Goal: Task Accomplishment & Management: Complete application form

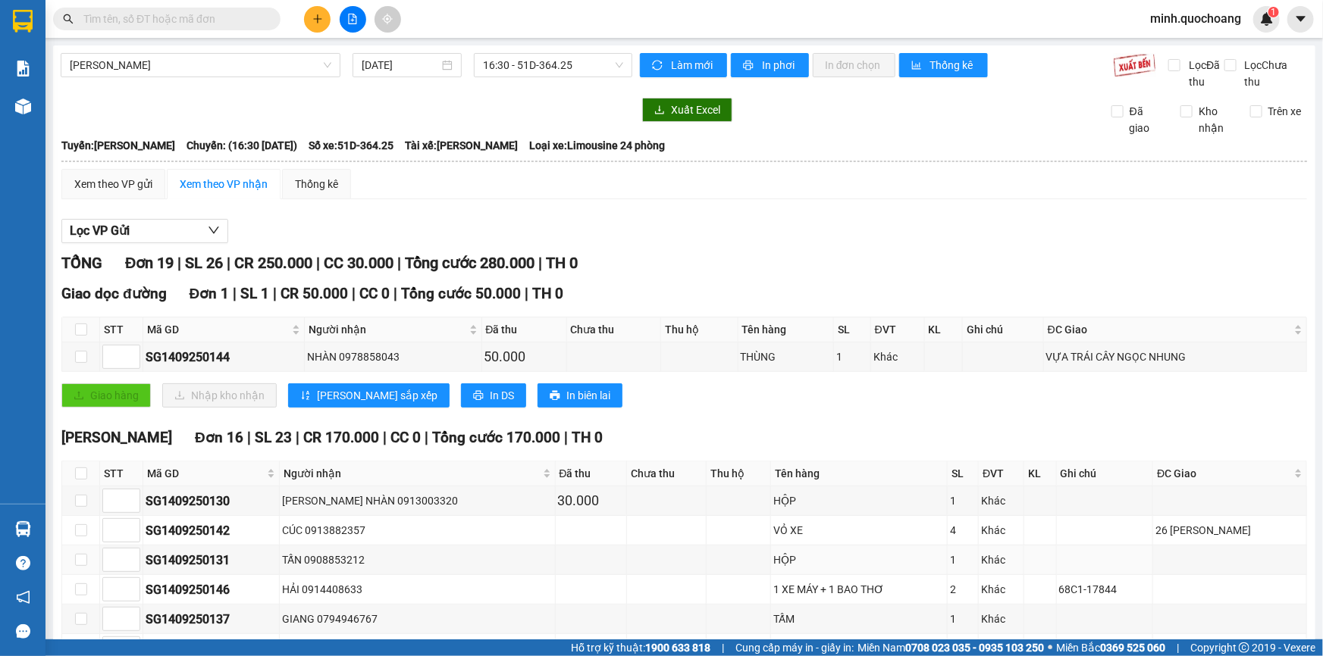
scroll to position [137, 0]
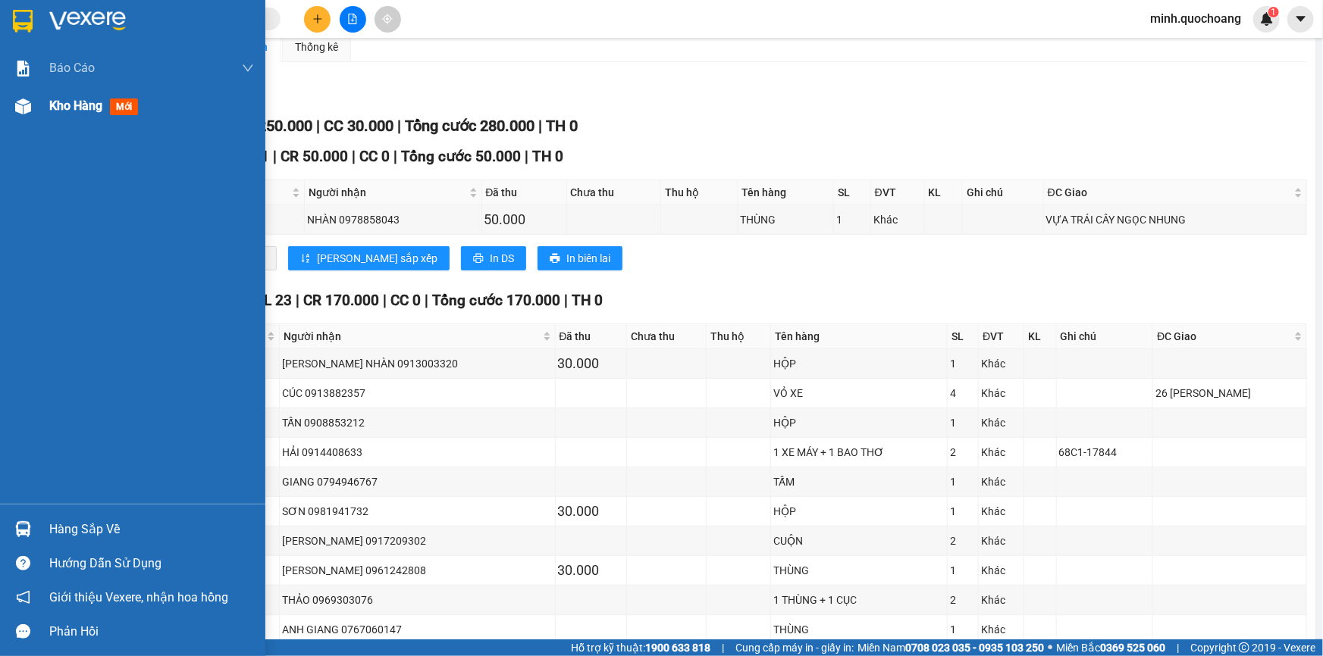
click at [58, 110] on span "Kho hàng" at bounding box center [75, 106] width 53 height 14
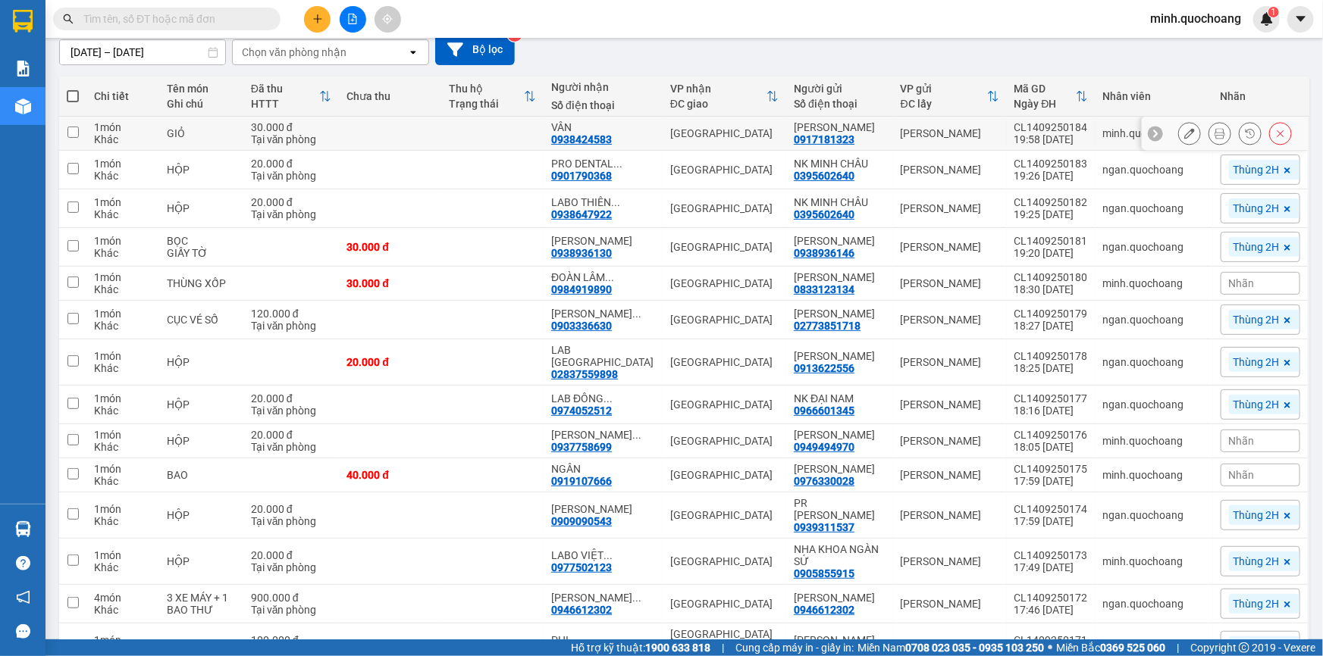
drag, startPoint x: 792, startPoint y: 121, endPoint x: 864, endPoint y: 134, distance: 73.2
click at [864, 134] on td "[PERSON_NAME] 0917181323" at bounding box center [839, 134] width 107 height 34
checkbox input "true"
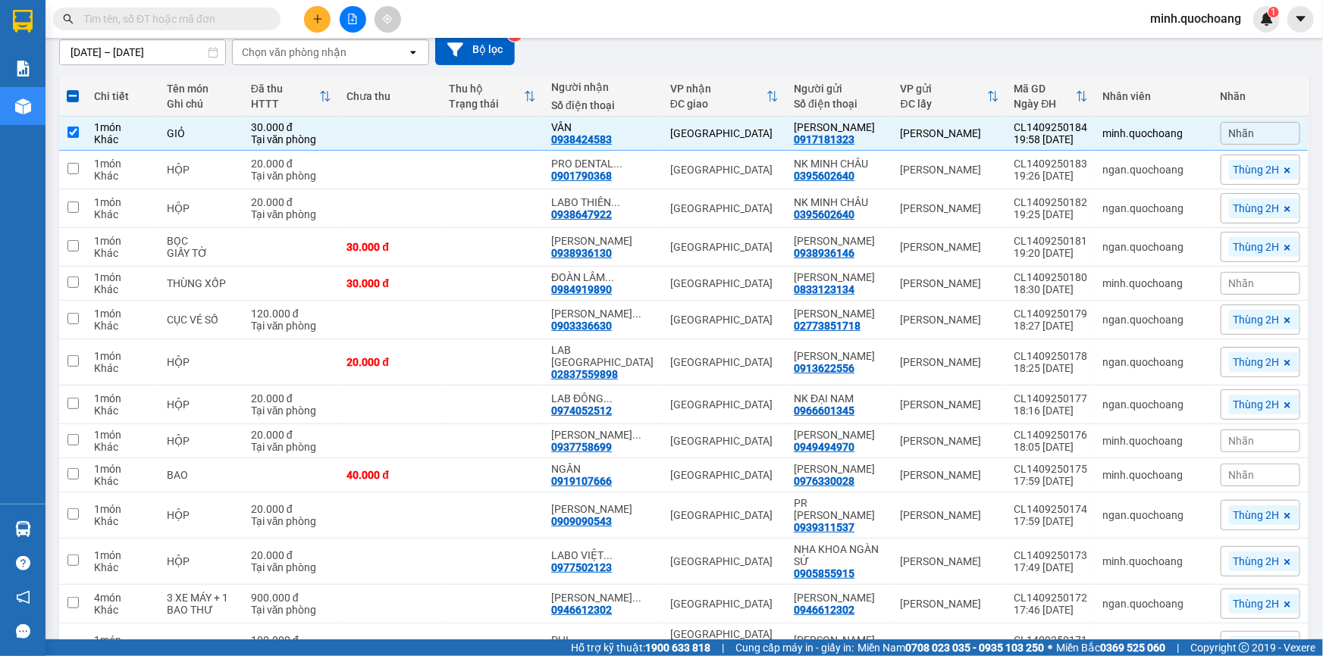
copy div "[PERSON_NAME]"
click at [211, 20] on input "text" at bounding box center [172, 19] width 179 height 17
paste input "[PERSON_NAME]"
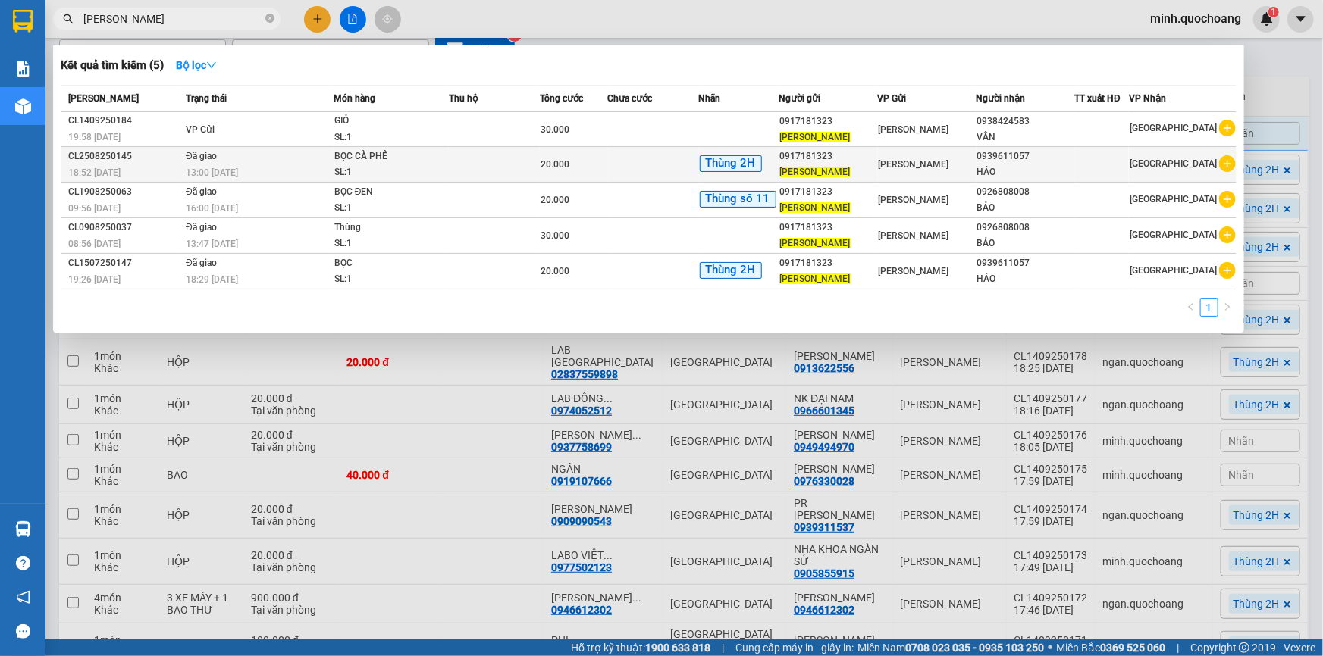
type input "[PERSON_NAME]"
click at [957, 165] on div "[PERSON_NAME]" at bounding box center [927, 164] width 97 height 17
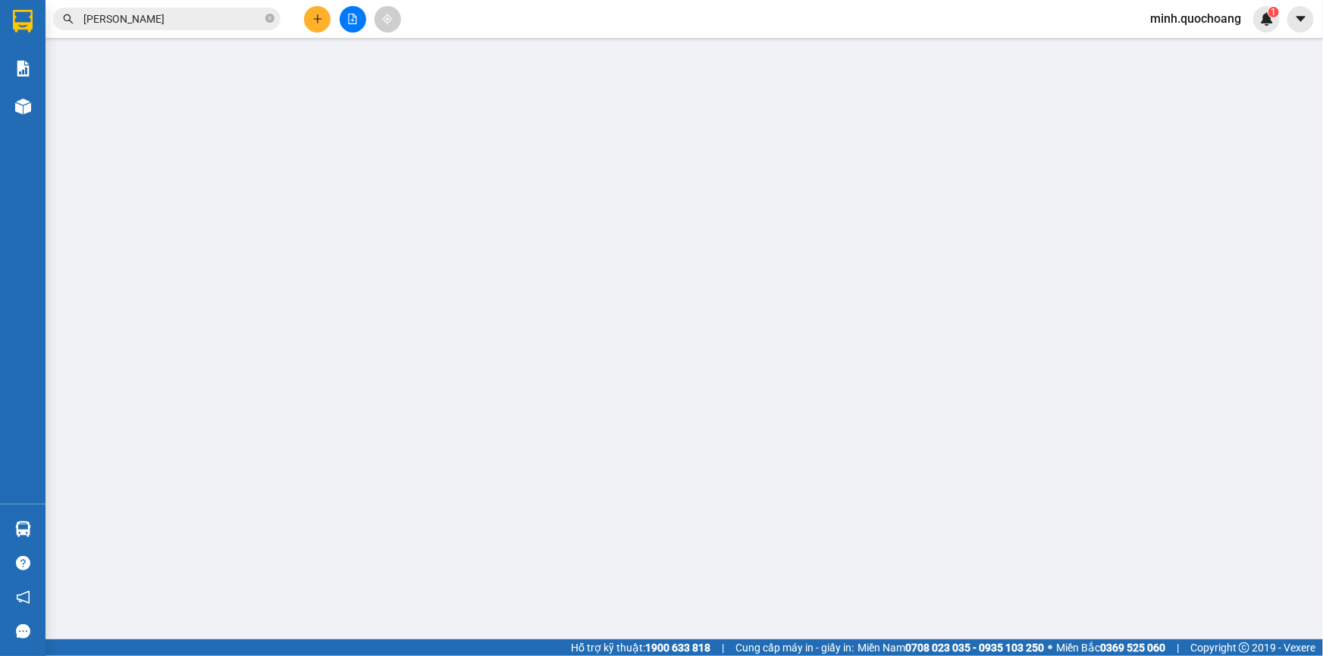
type input "0917181323"
type input "[PERSON_NAME]"
type input "PHƯỜNG [GEOGRAPHIC_DATA], [GEOGRAPHIC_DATA]"
type input "0939611057"
type input "HẢO"
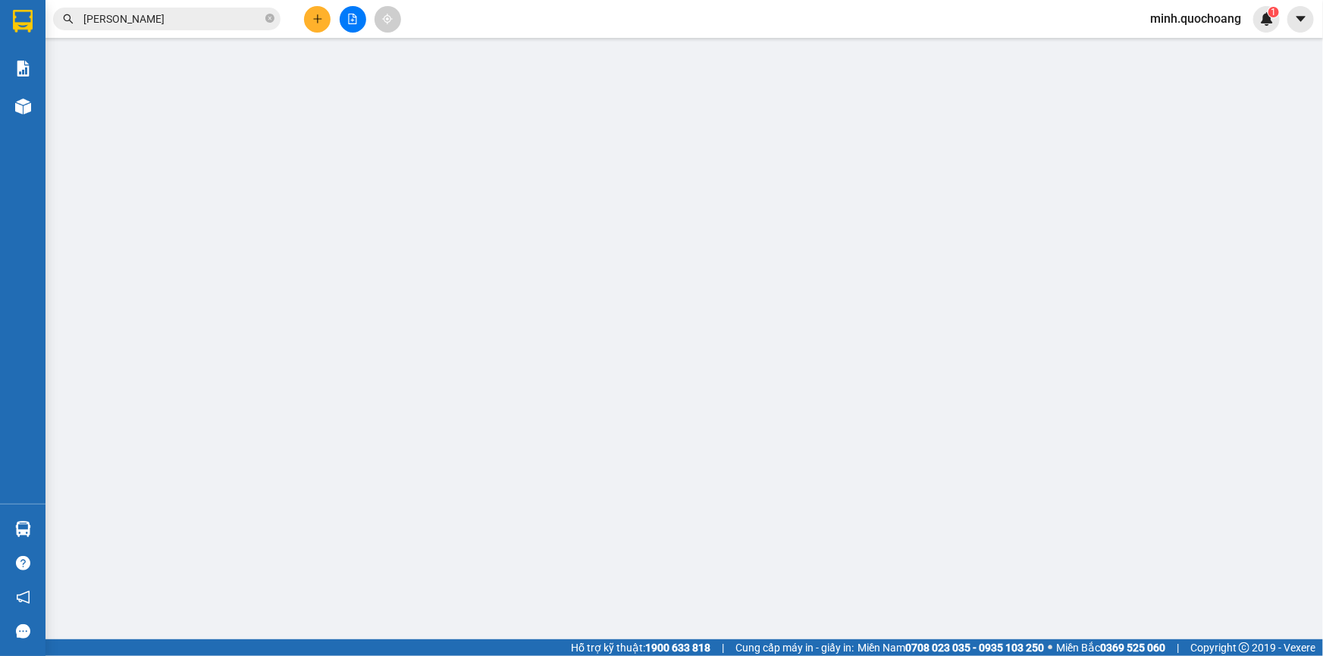
type input "20.000"
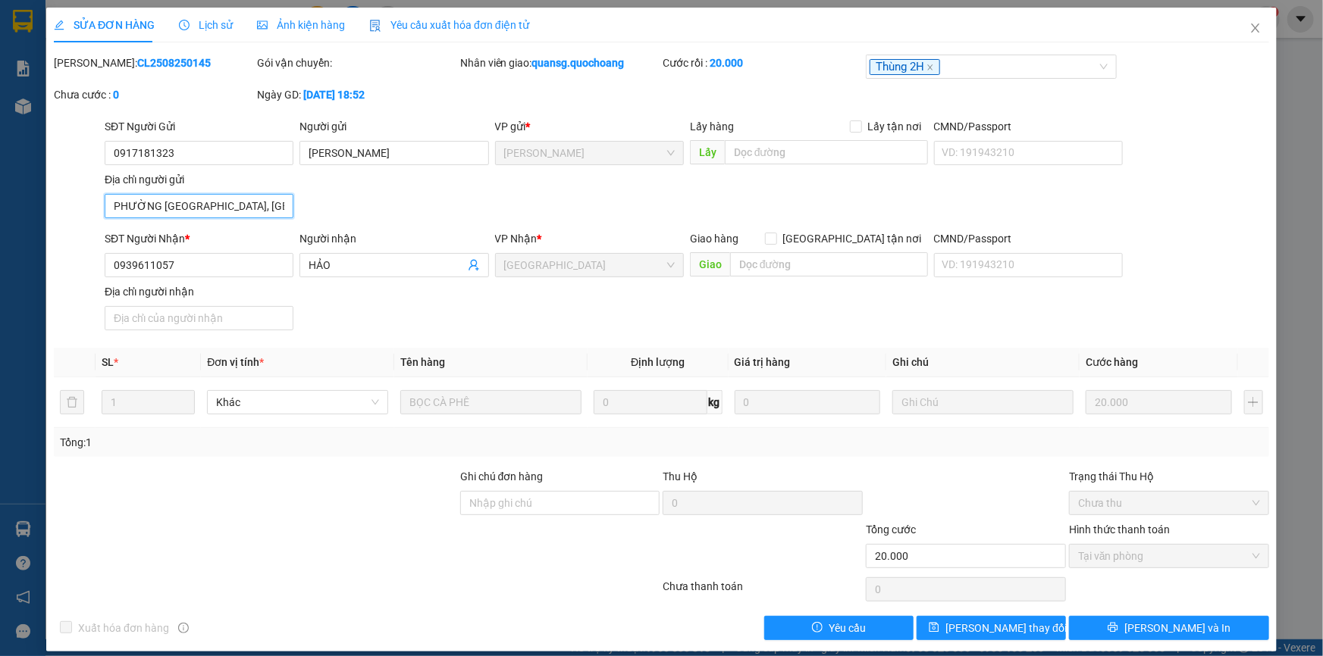
click at [274, 207] on input "PHƯỜNG [GEOGRAPHIC_DATA], [GEOGRAPHIC_DATA]" at bounding box center [199, 206] width 189 height 24
click at [1251, 30] on icon "close" at bounding box center [1255, 27] width 8 height 9
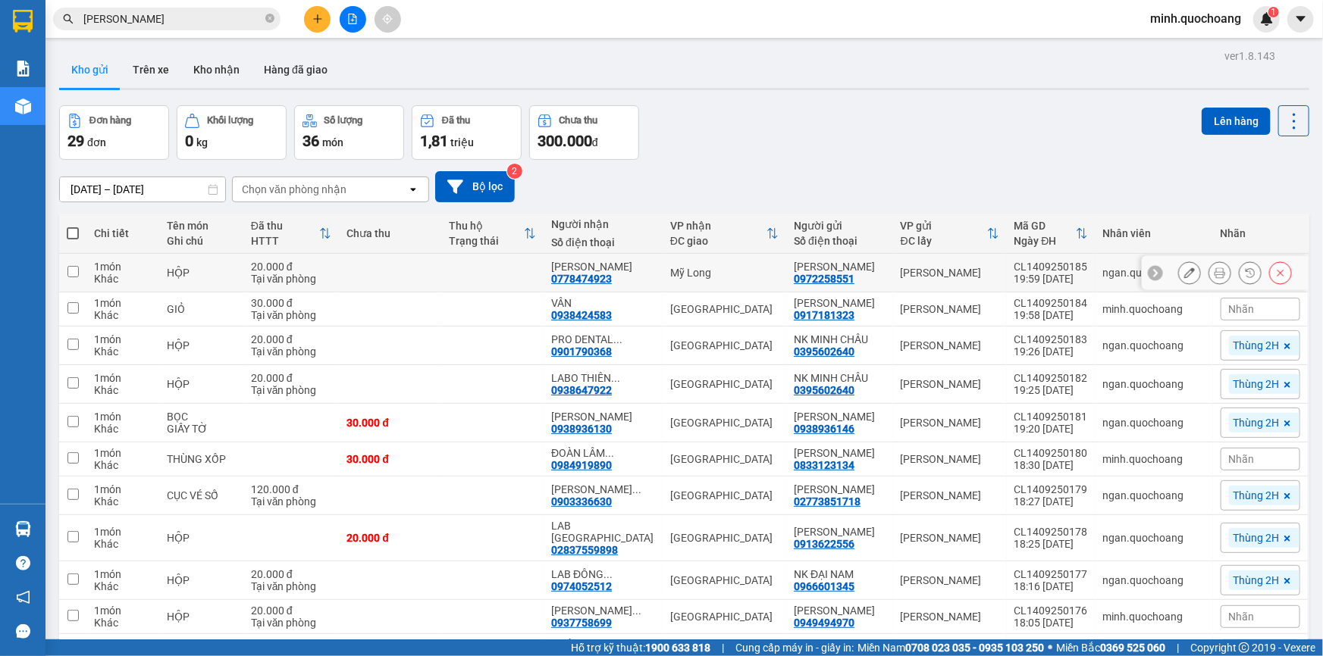
click at [1184, 274] on icon at bounding box center [1189, 273] width 11 height 11
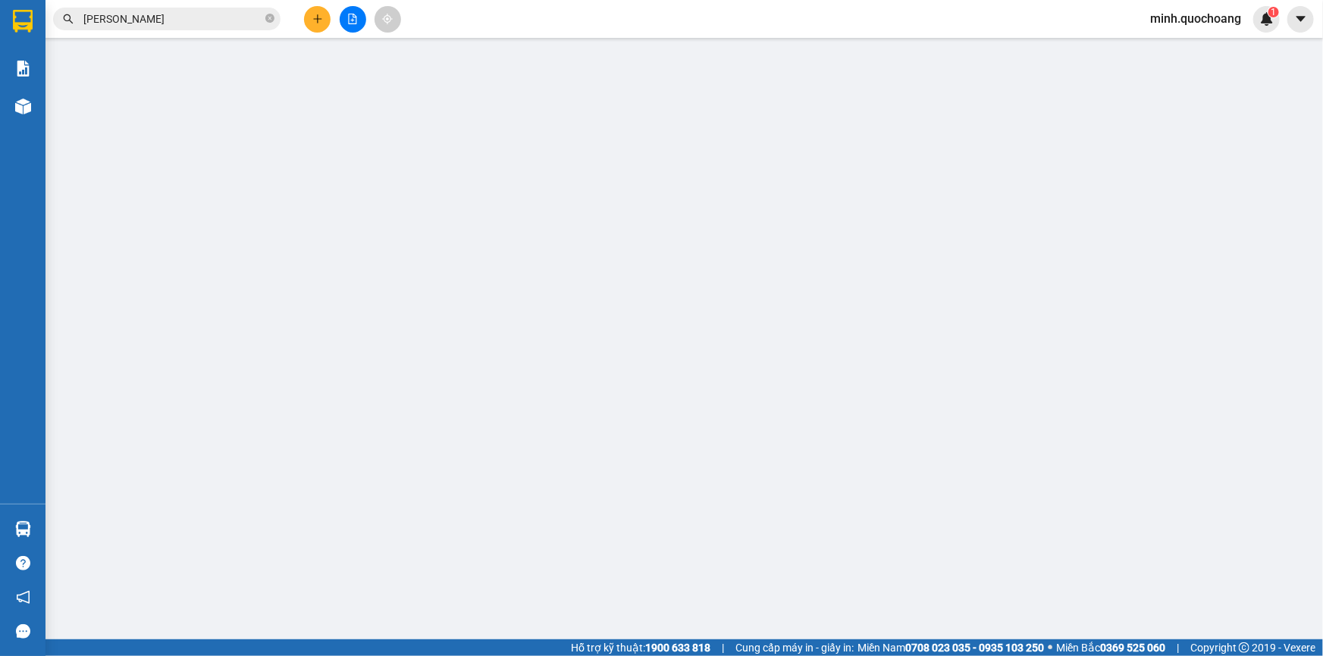
type input "0972258551"
type input "[PERSON_NAME]"
type input "P CAO LÃNH ĐỒNG THÁP"
type input "0778474923"
type input "[PERSON_NAME]"
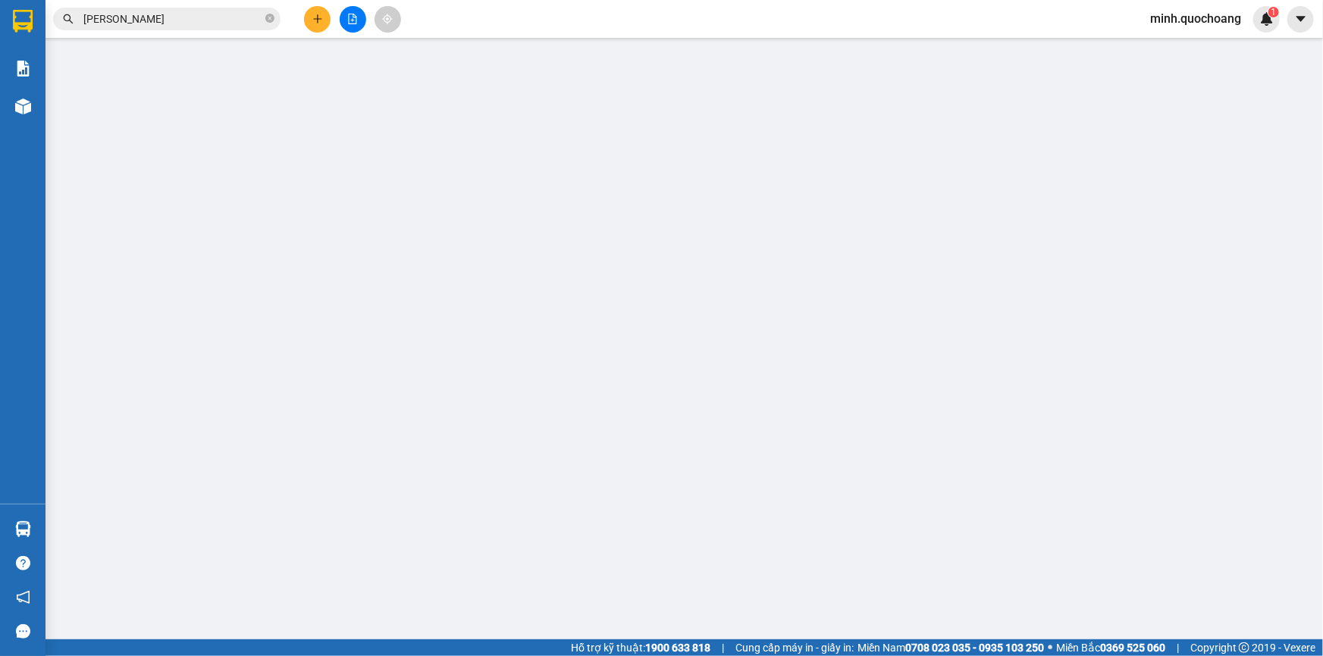
type input "20.000"
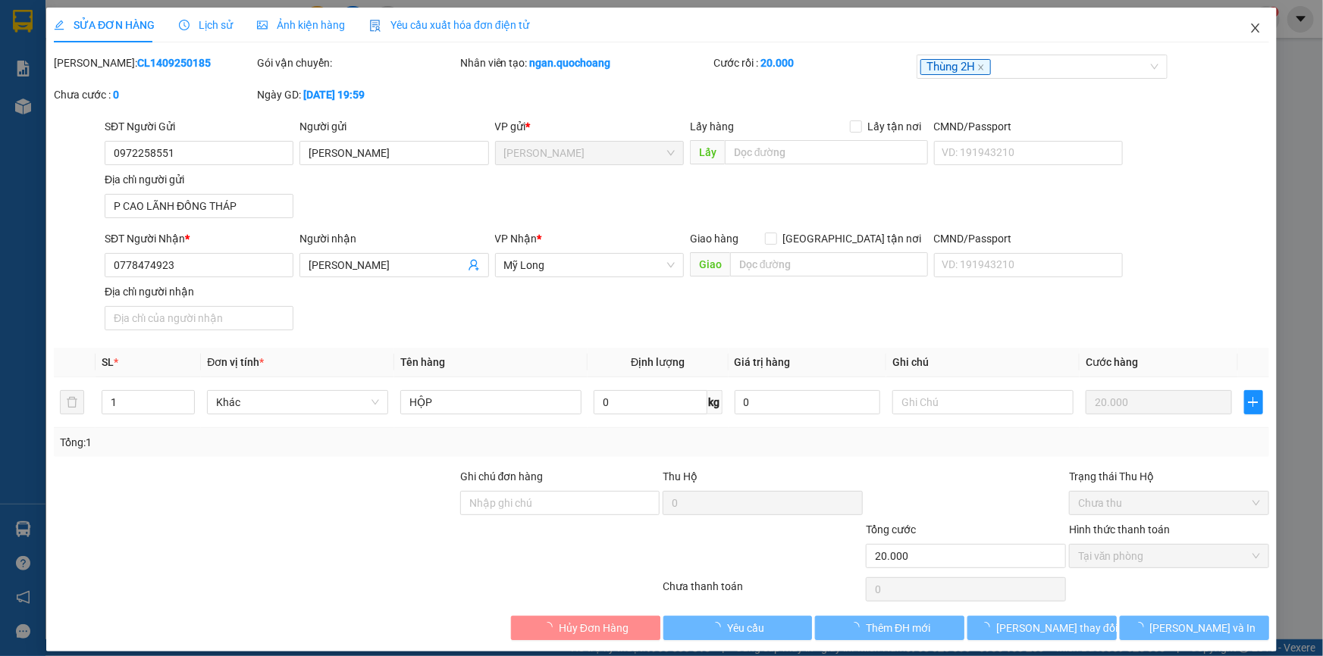
click at [1252, 28] on span "Close" at bounding box center [1255, 29] width 42 height 42
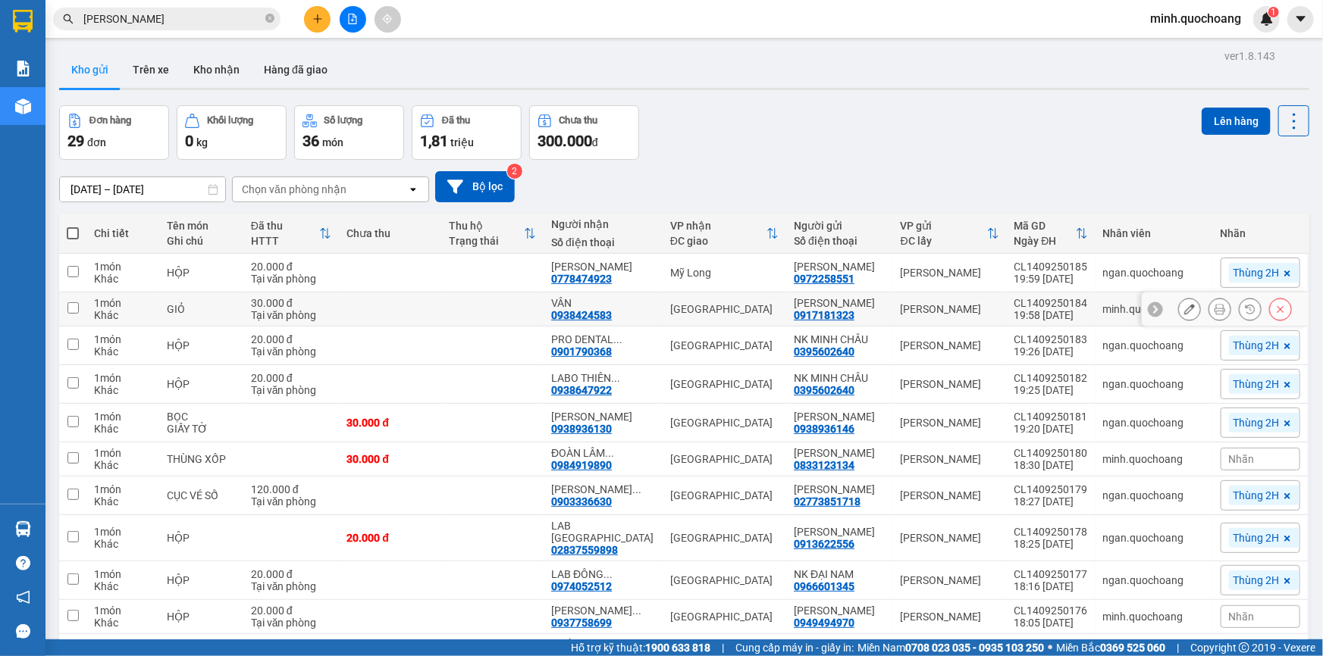
click at [1184, 315] on icon at bounding box center [1189, 309] width 11 height 11
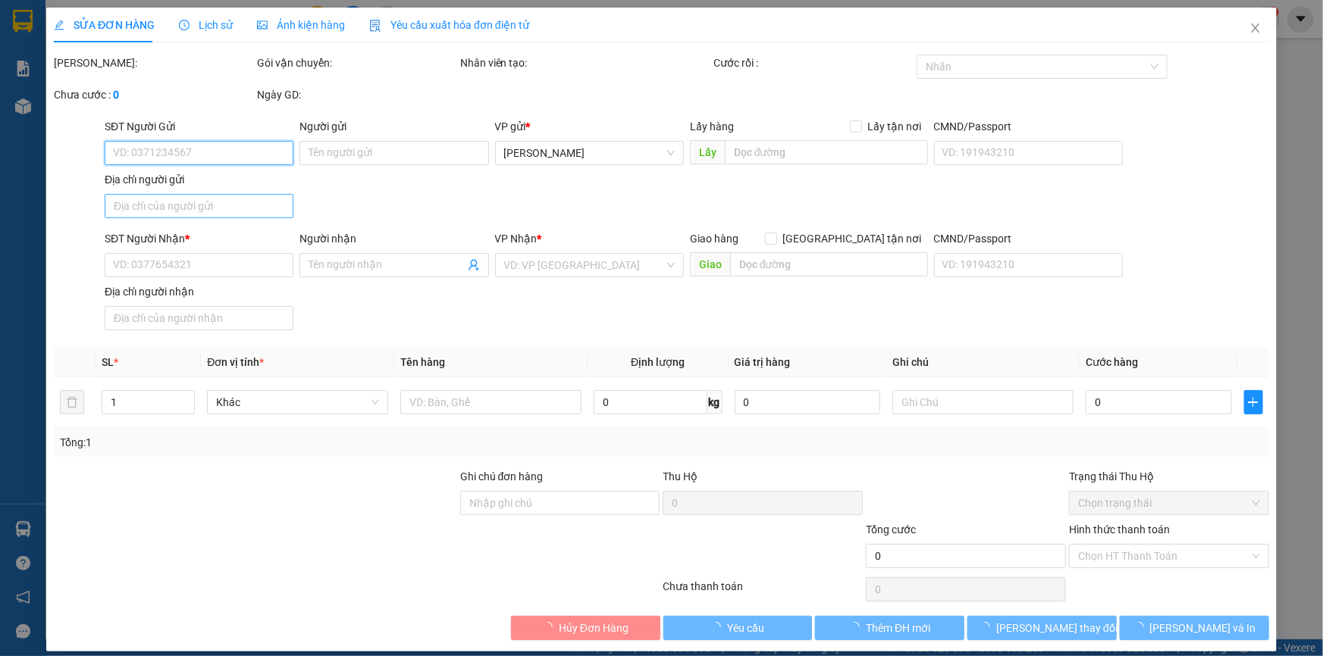
type input "0917181323"
type input "[PERSON_NAME]"
type input "0938424583"
type input "VÂN"
type input "30.000"
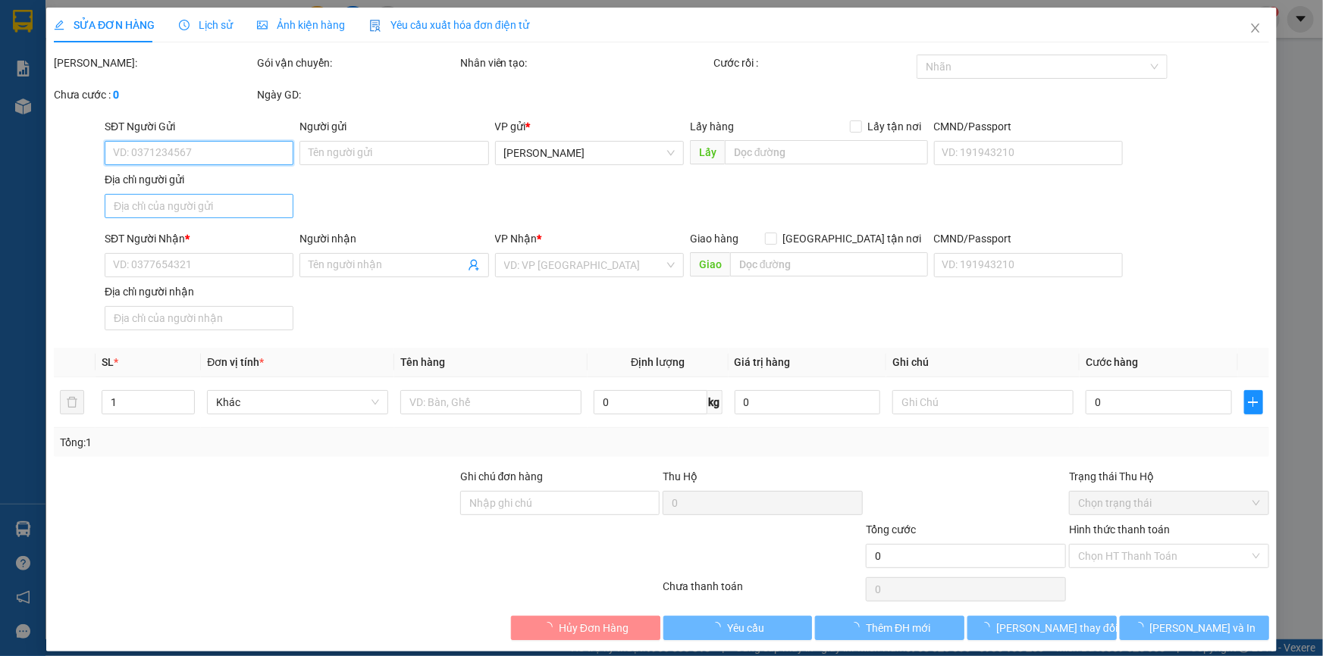
type input "0"
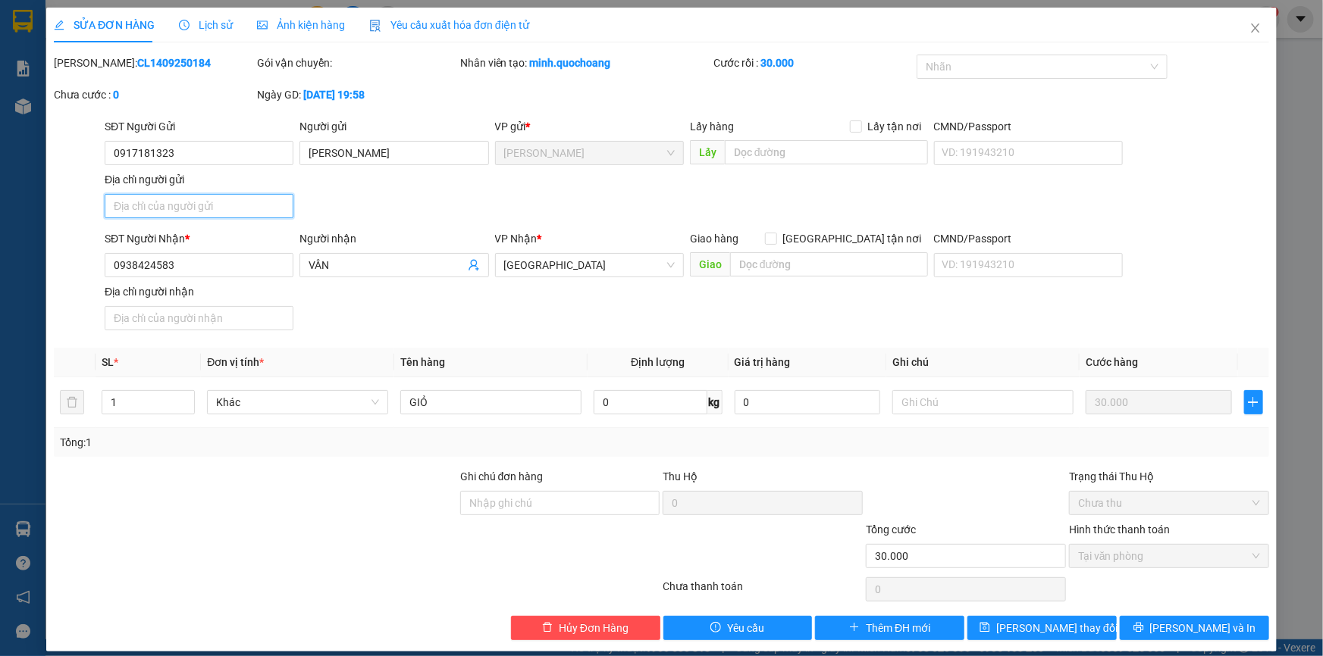
click at [216, 212] on input "Địa chỉ người gửi" at bounding box center [199, 206] width 189 height 24
paste input "PHƯỜNG [GEOGRAPHIC_DATA], [GEOGRAPHIC_DATA]"
type input "PHƯỜNG [GEOGRAPHIC_DATA], [GEOGRAPHIC_DATA]"
click at [1217, 629] on button "[PERSON_NAME] và In" at bounding box center [1194, 628] width 149 height 24
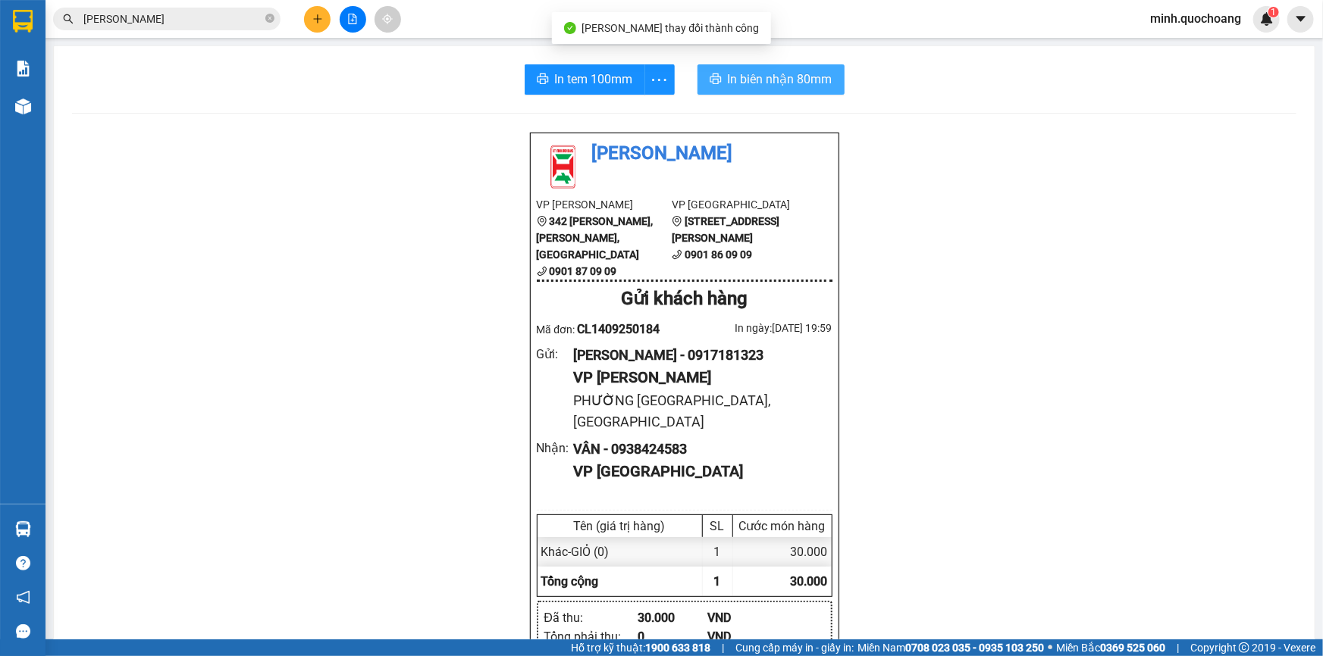
click at [813, 81] on span "In biên nhận 80mm" at bounding box center [780, 79] width 105 height 19
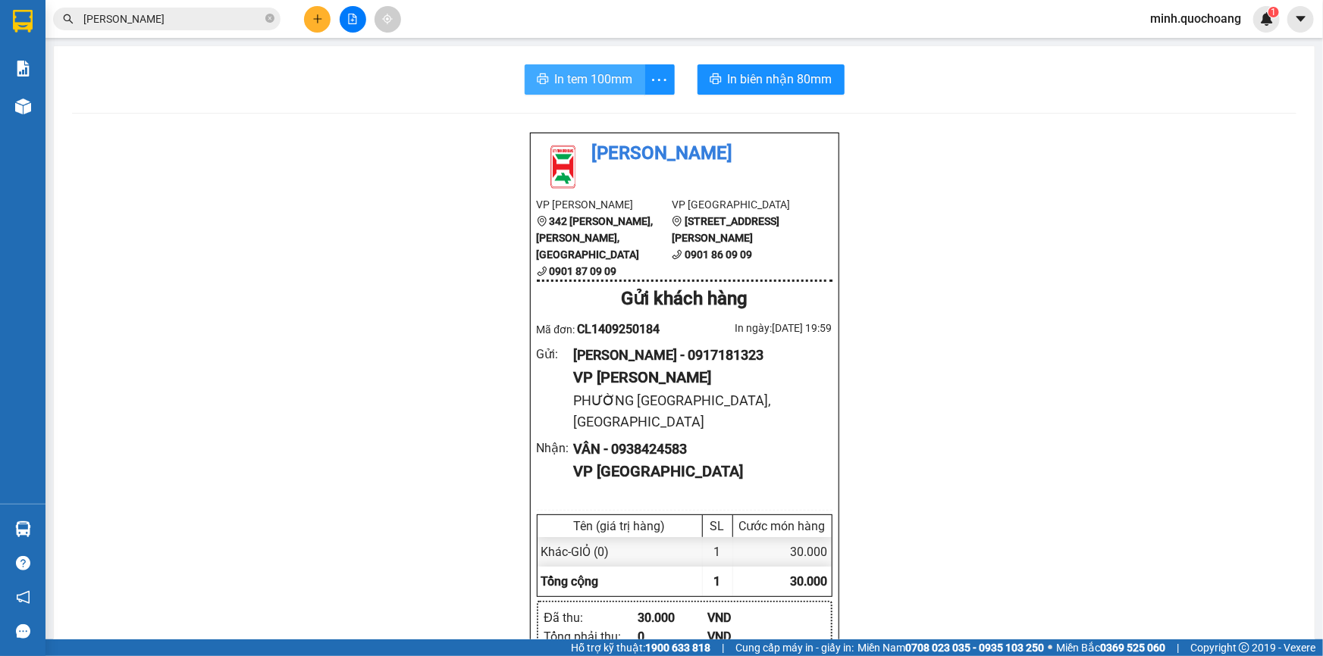
click at [590, 79] on span "In tem 100mm" at bounding box center [594, 79] width 78 height 19
click at [271, 21] on icon "close-circle" at bounding box center [269, 18] width 9 height 9
click at [227, 25] on input "text" at bounding box center [172, 19] width 179 height 17
click at [244, 26] on input "text" at bounding box center [172, 19] width 179 height 17
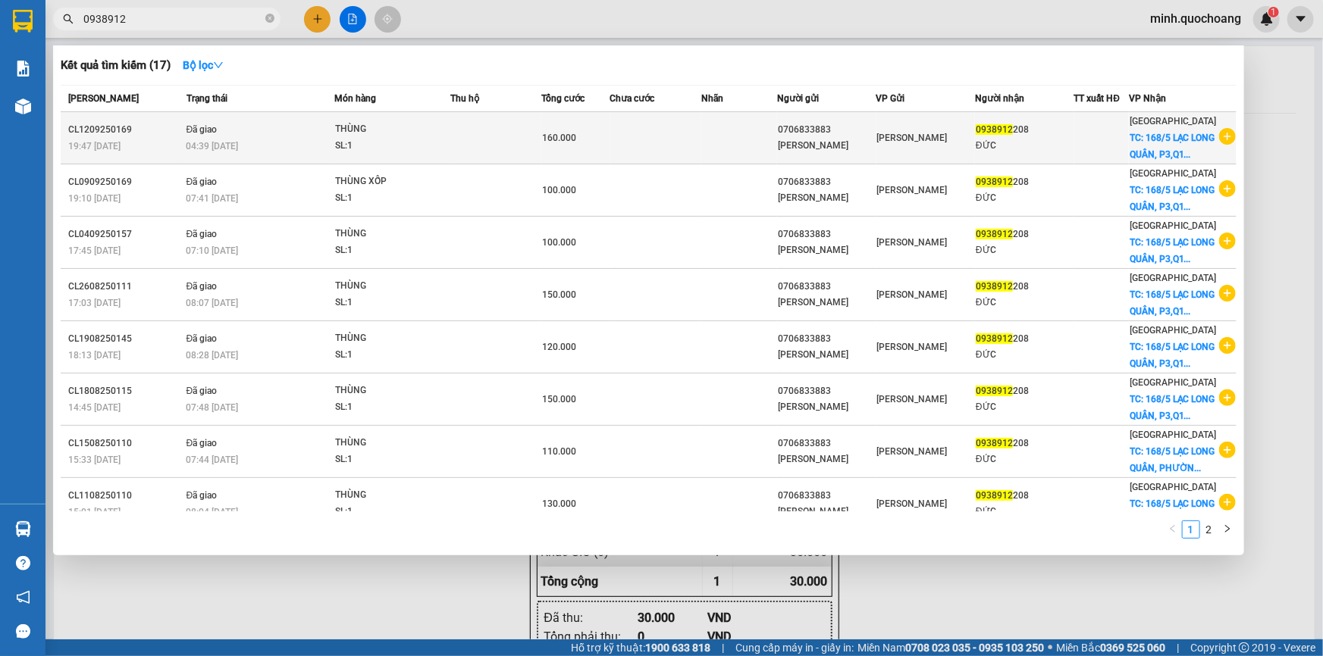
type input "0938912"
click at [631, 142] on td at bounding box center [655, 138] width 91 height 52
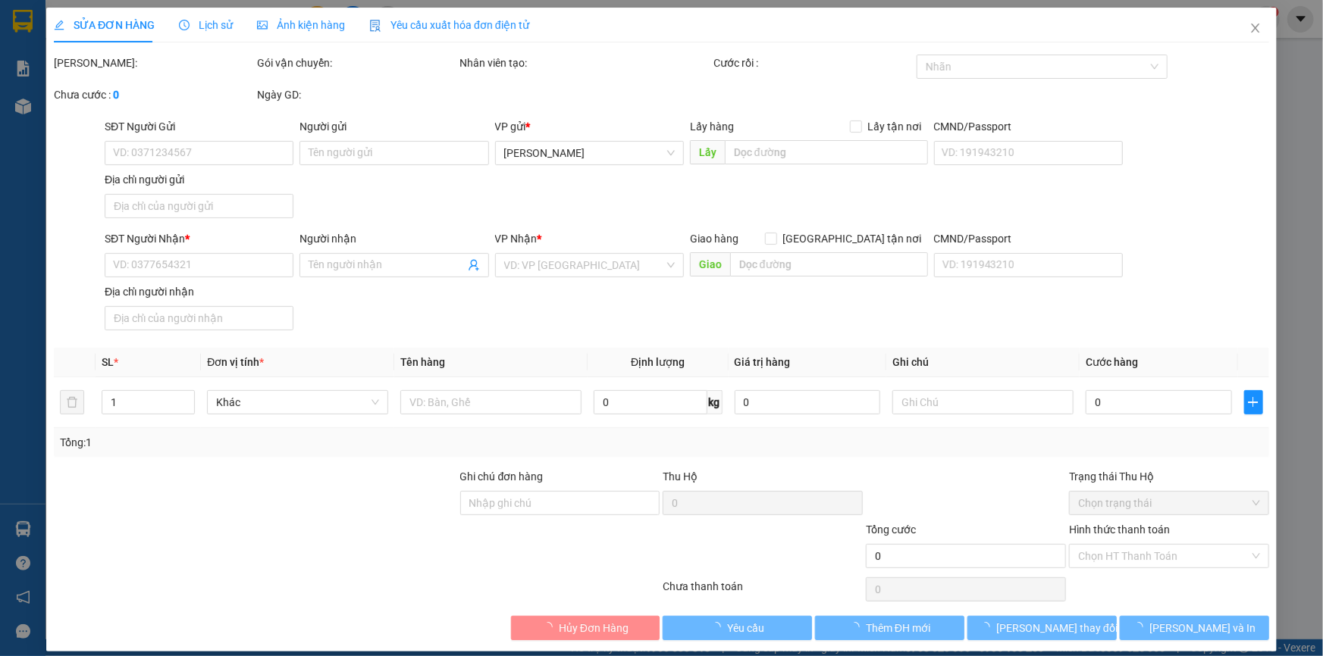
type input "0706833883"
type input "[PERSON_NAME]"
type input "XÃ [GEOGRAPHIC_DATA] , [GEOGRAPHIC_DATA]"
type input "0938912208"
type input "ĐỨC"
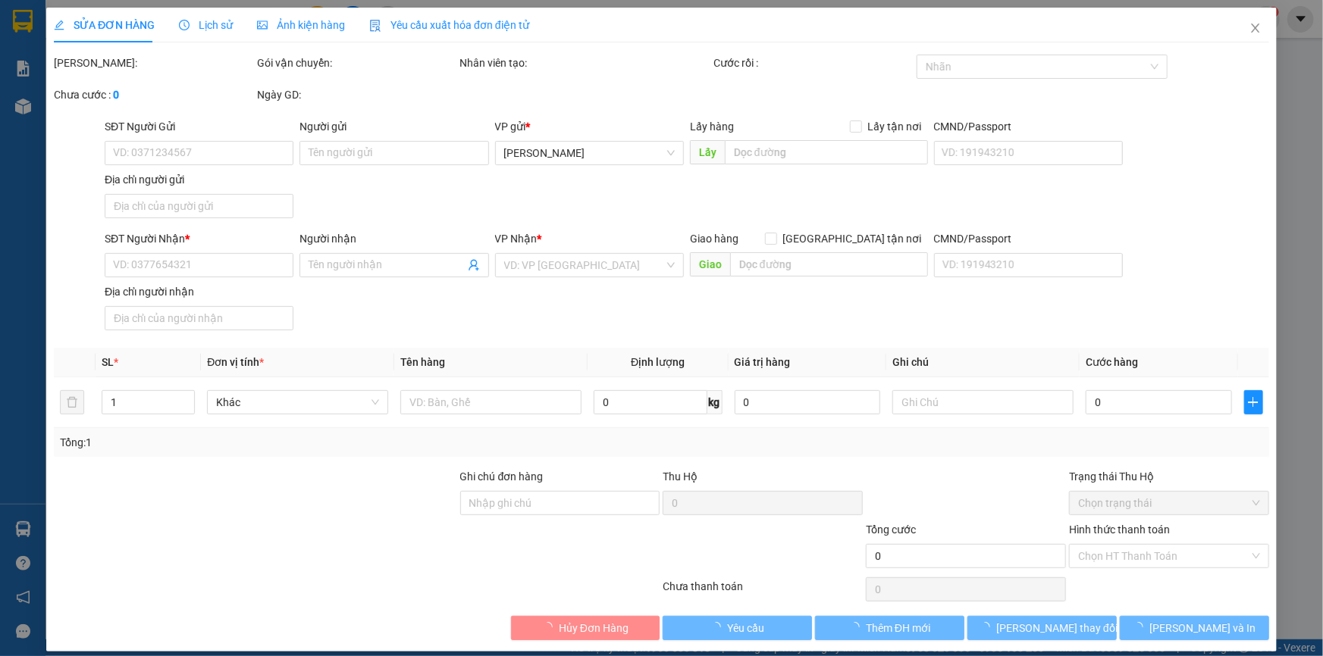
checkbox input "true"
type input "168/5 LẠC LONG QUÂN, P3,Q11 (ĐỊA CHỈ MỚI: PHƯỜNG [GEOGRAPHIC_DATA])"
type input "160.000"
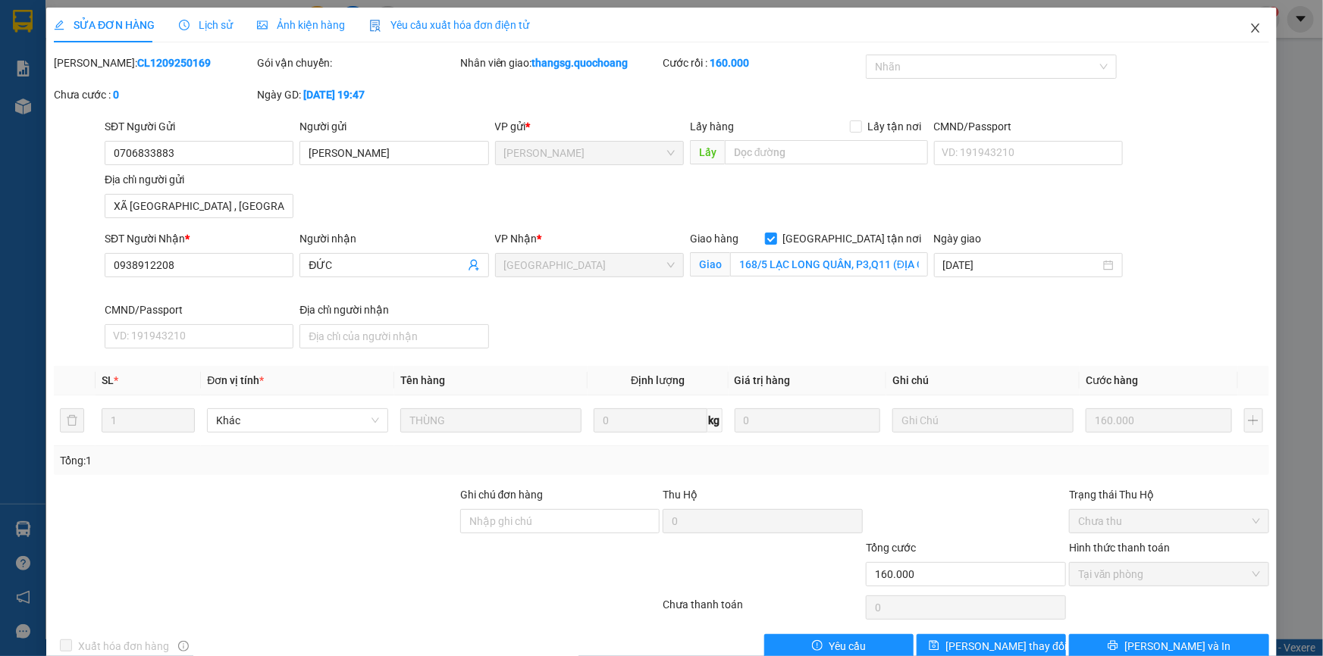
click at [1249, 27] on icon "close" at bounding box center [1255, 28] width 12 height 12
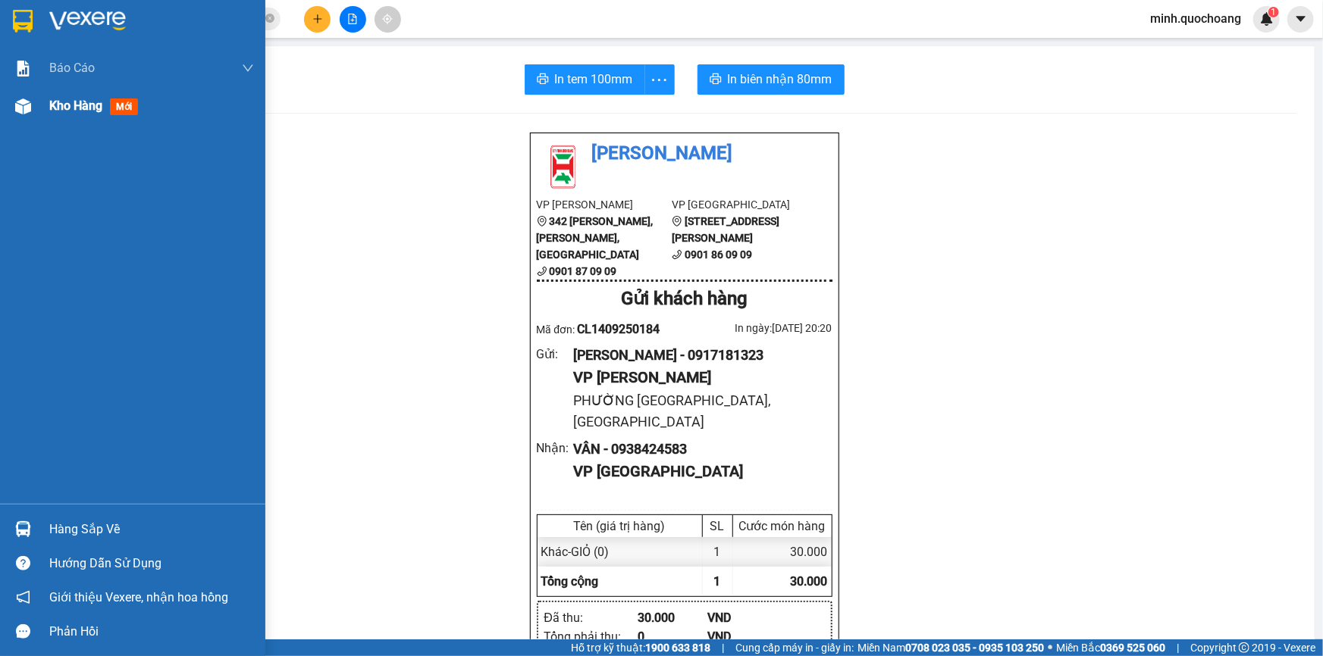
click at [50, 103] on span "Kho hàng" at bounding box center [75, 106] width 53 height 14
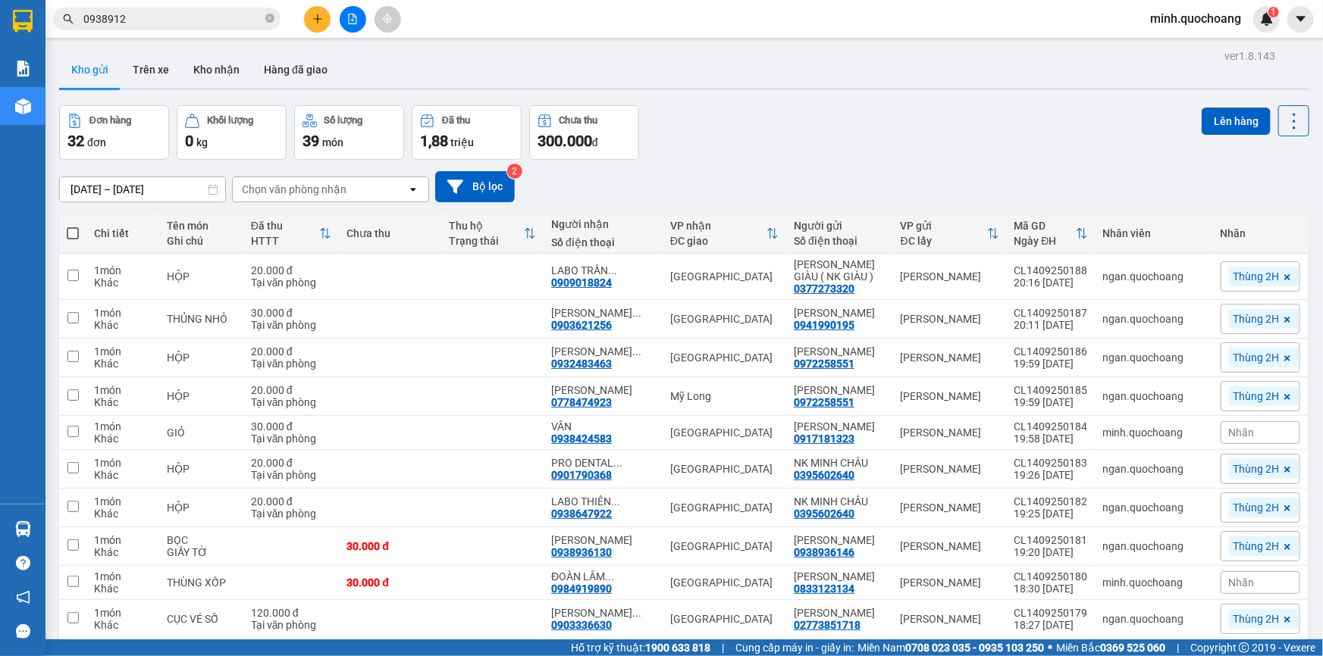
click at [140, 12] on input "0938912" at bounding box center [172, 19] width 179 height 17
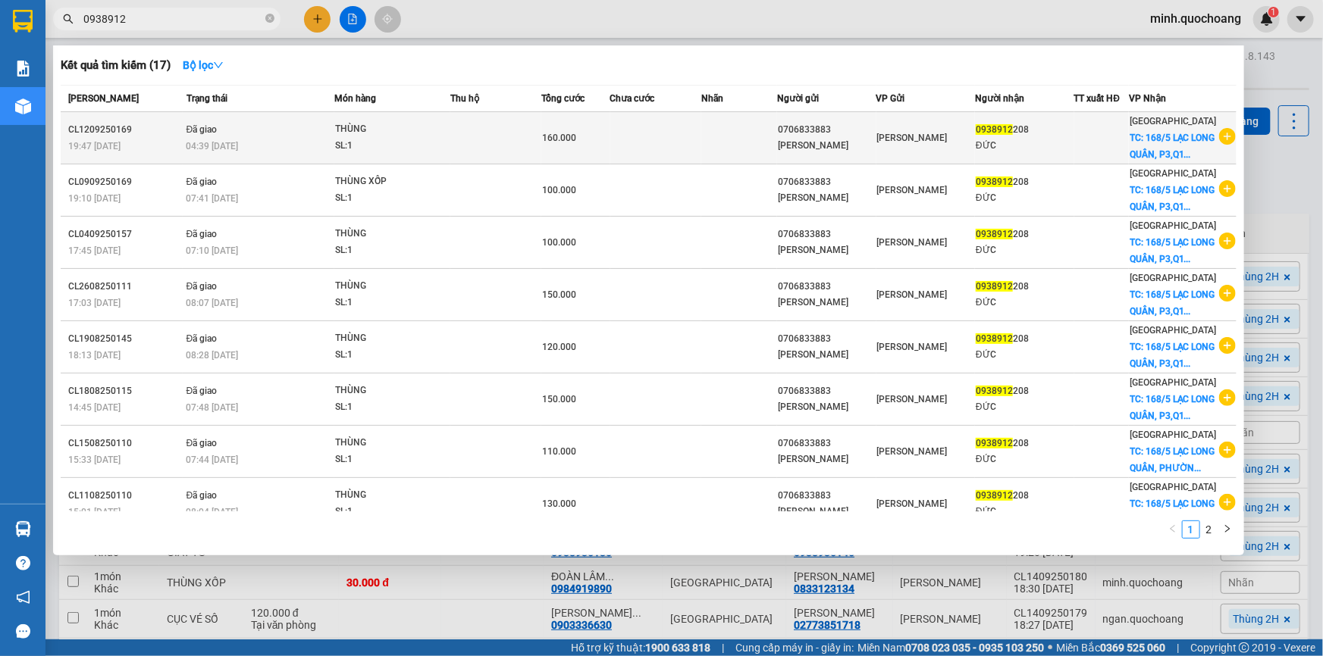
click at [1063, 148] on div "ĐỨC" at bounding box center [1024, 146] width 97 height 16
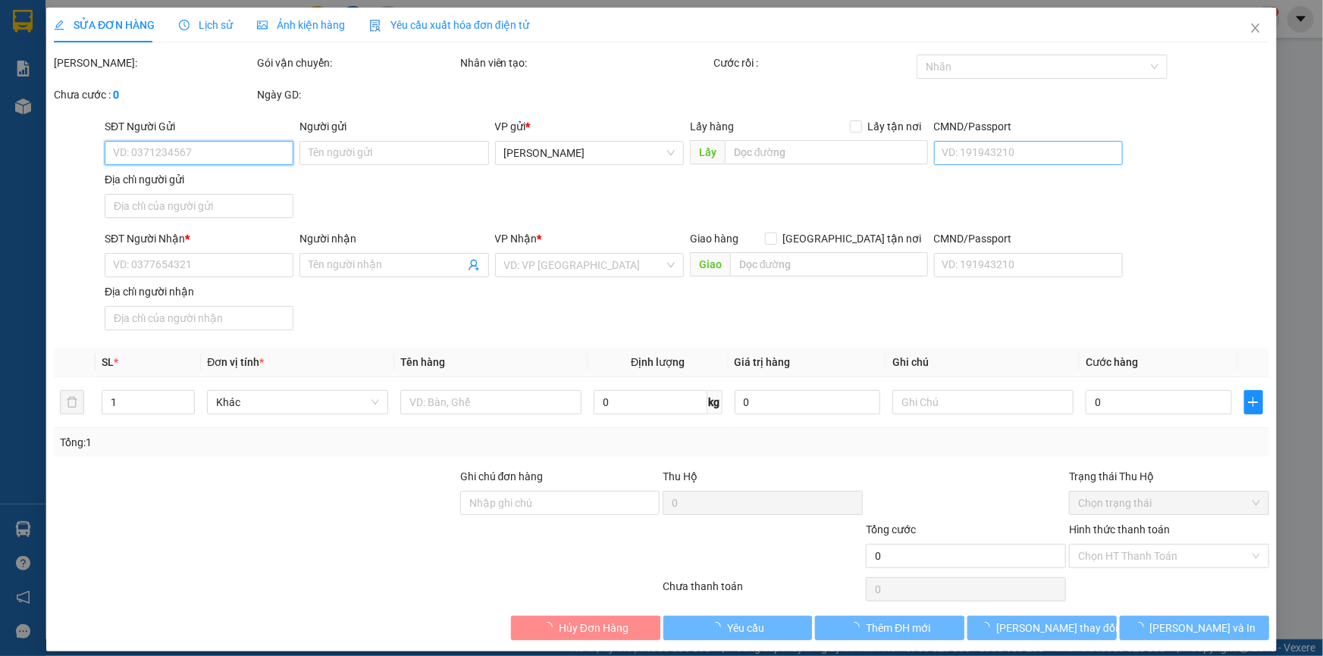
type input "0706833883"
type input "[PERSON_NAME]"
type input "XÃ [GEOGRAPHIC_DATA] , [GEOGRAPHIC_DATA]"
type input "0938912208"
type input "ĐỨC"
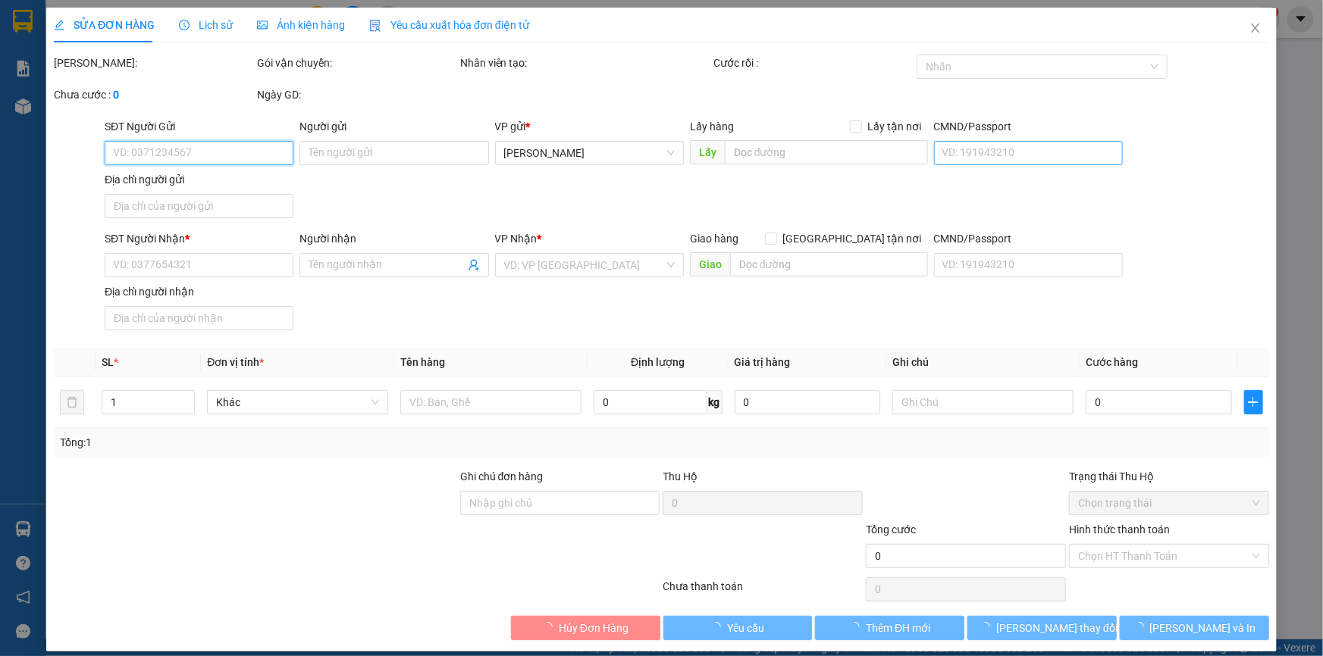
checkbox input "true"
type input "168/5 LẠC LONG QUÂN, P3,Q11 (ĐỊA CHỈ MỚI: PHƯỜNG [GEOGRAPHIC_DATA])"
type input "160.000"
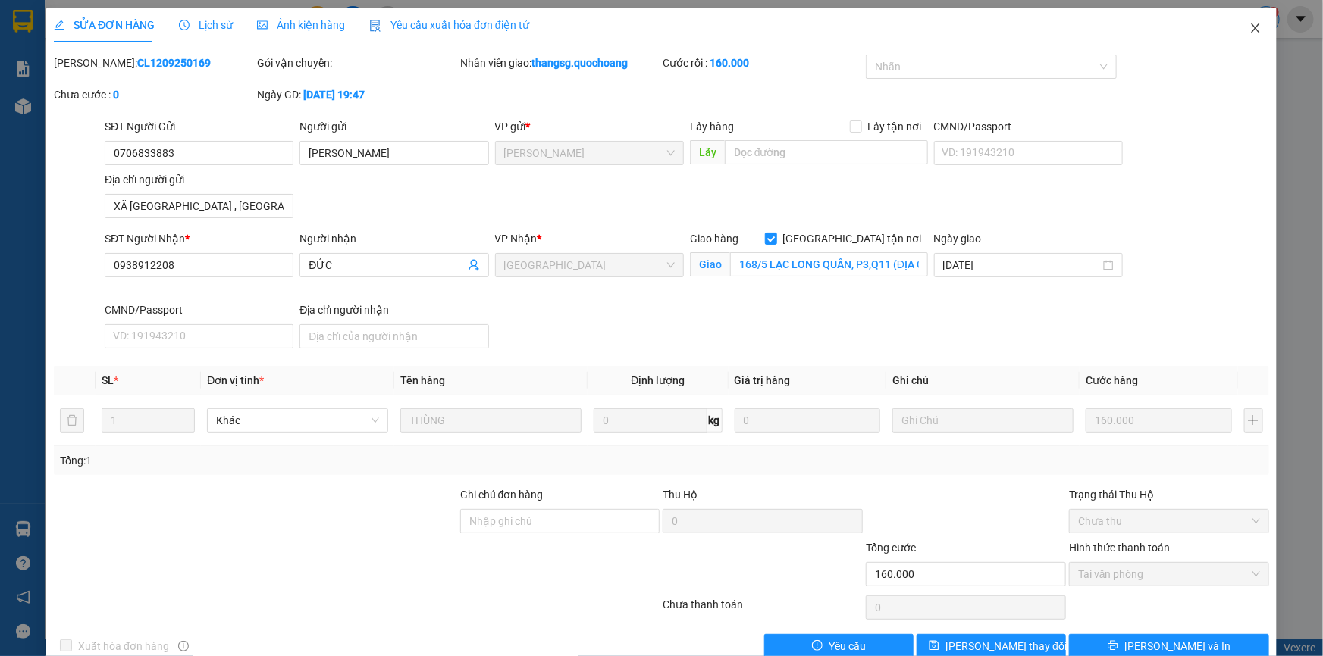
click at [1249, 34] on icon "close" at bounding box center [1255, 28] width 12 height 12
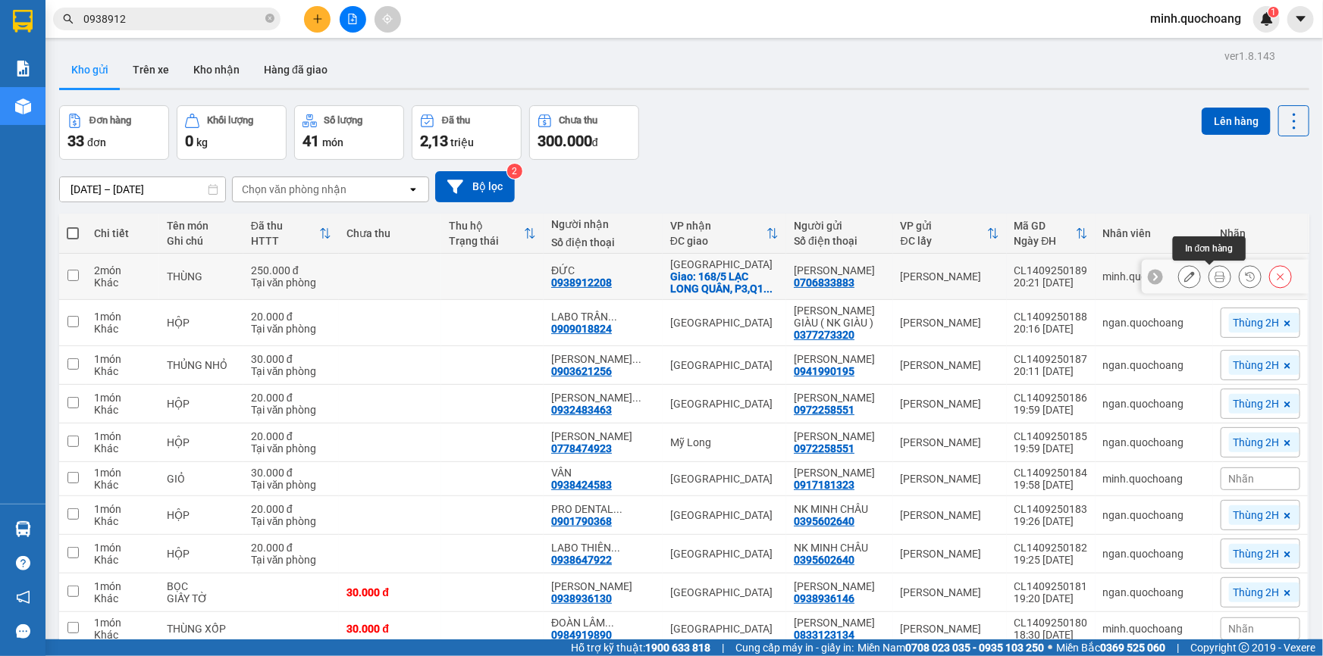
click at [1214, 276] on icon at bounding box center [1219, 276] width 11 height 11
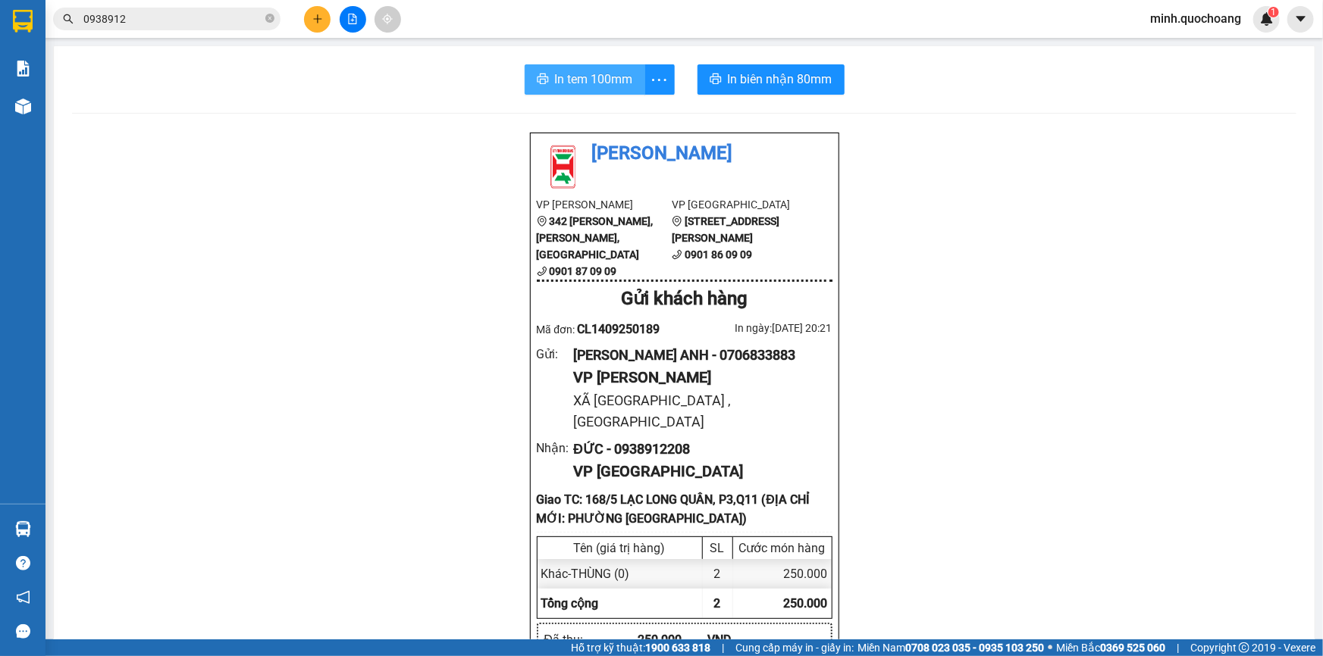
click at [583, 87] on span "In tem 100mm" at bounding box center [594, 79] width 78 height 19
click at [791, 78] on span "In biên nhận 80mm" at bounding box center [780, 79] width 105 height 19
click at [311, 12] on button at bounding box center [317, 19] width 27 height 27
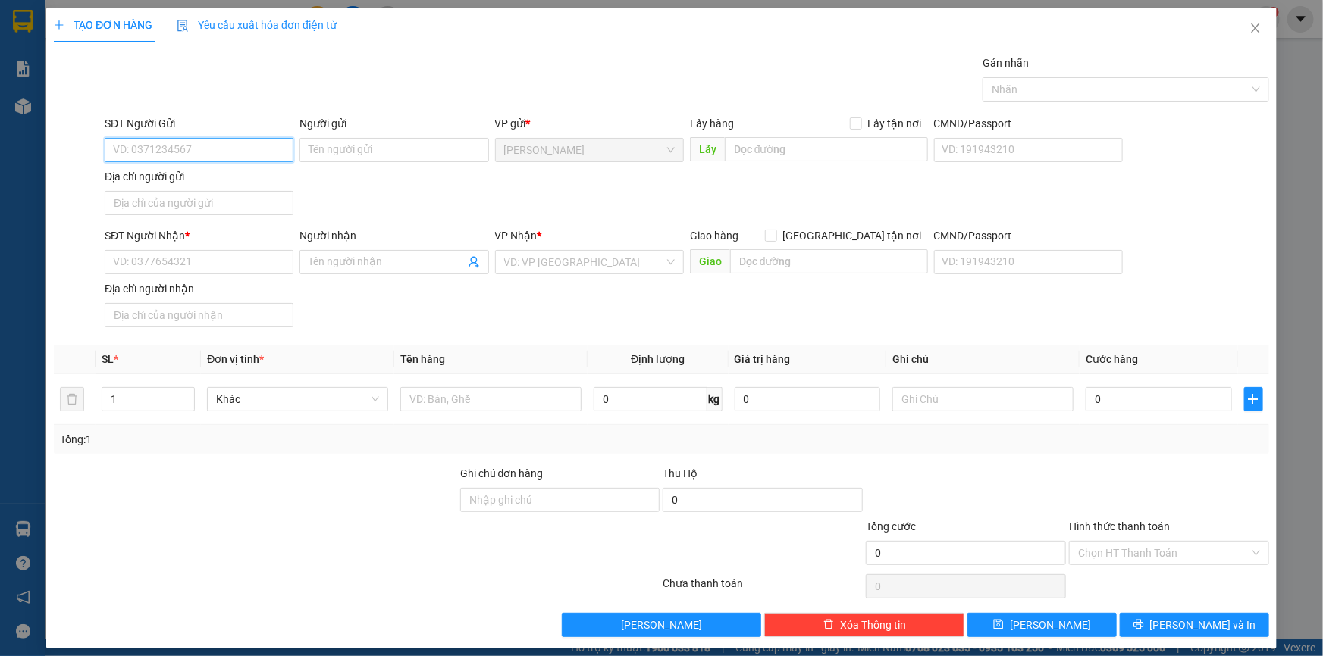
click at [252, 150] on input "SĐT Người Gửi" at bounding box center [199, 150] width 189 height 24
type input "0902302102"
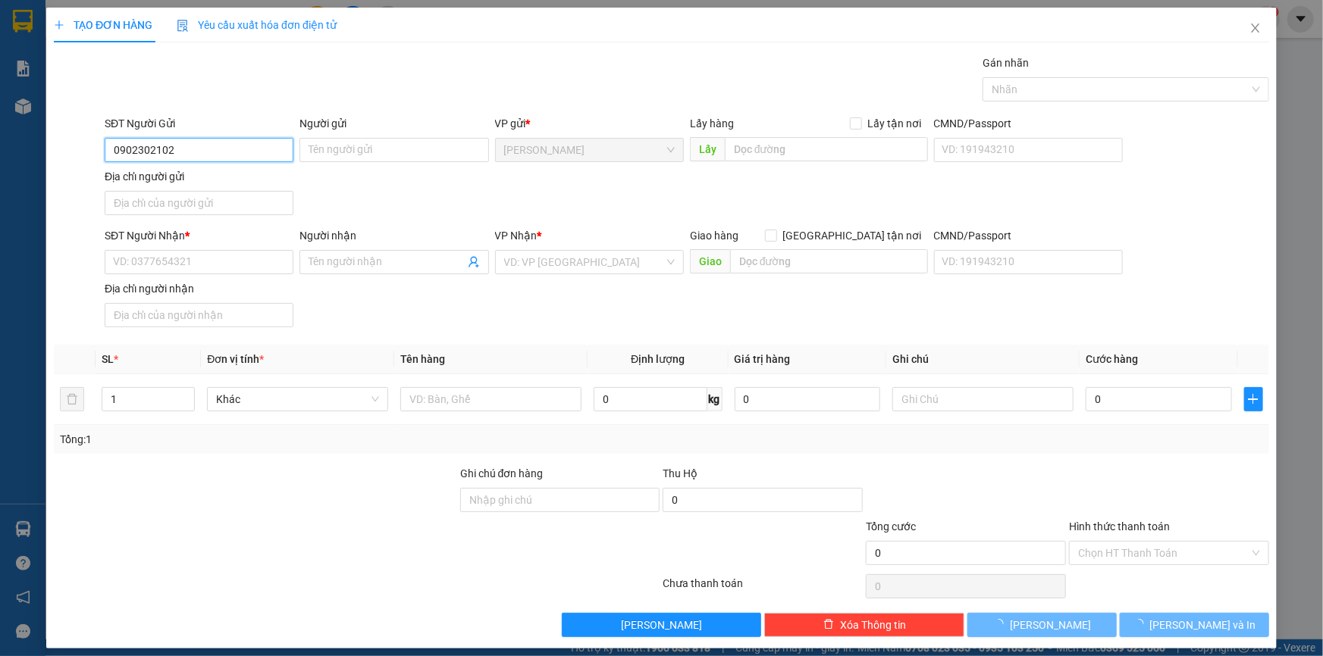
click at [252, 150] on input "0902302102" at bounding box center [199, 150] width 189 height 24
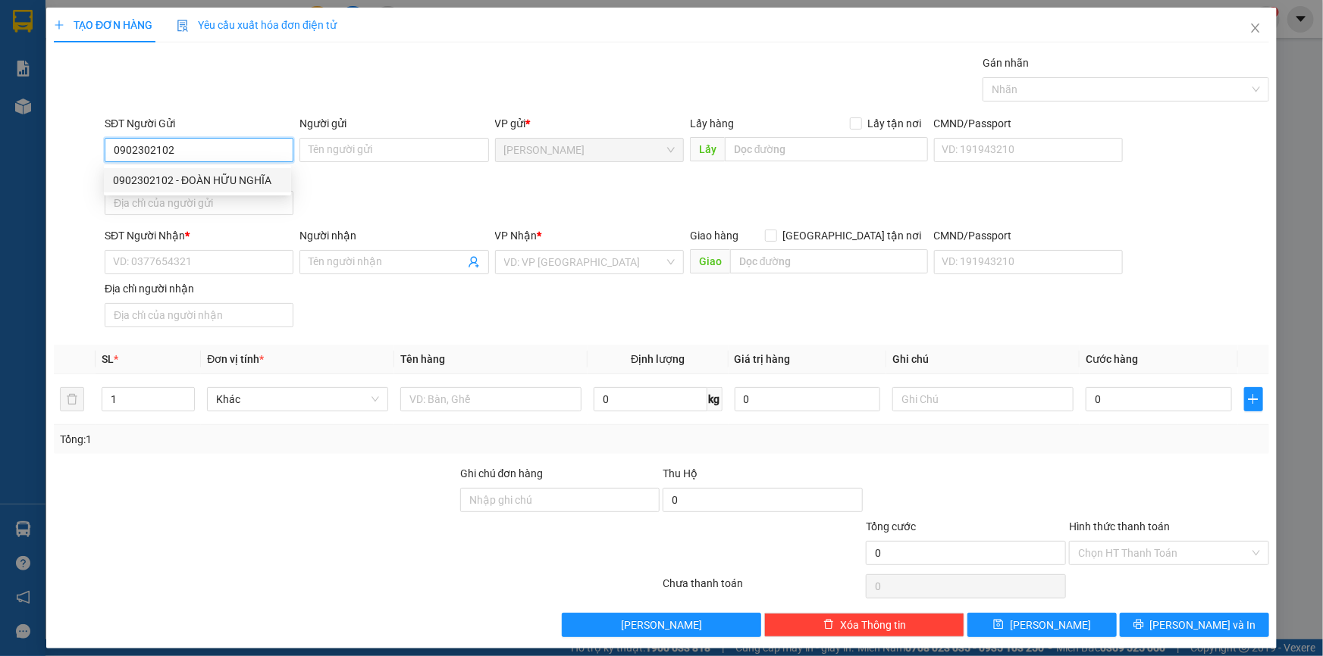
click at [252, 178] on div "0902302102 - ĐOÀN HỮU NGHĨA" at bounding box center [197, 180] width 169 height 17
type input "ĐOÀN HỮU NGHĨA"
type input "0902302102"
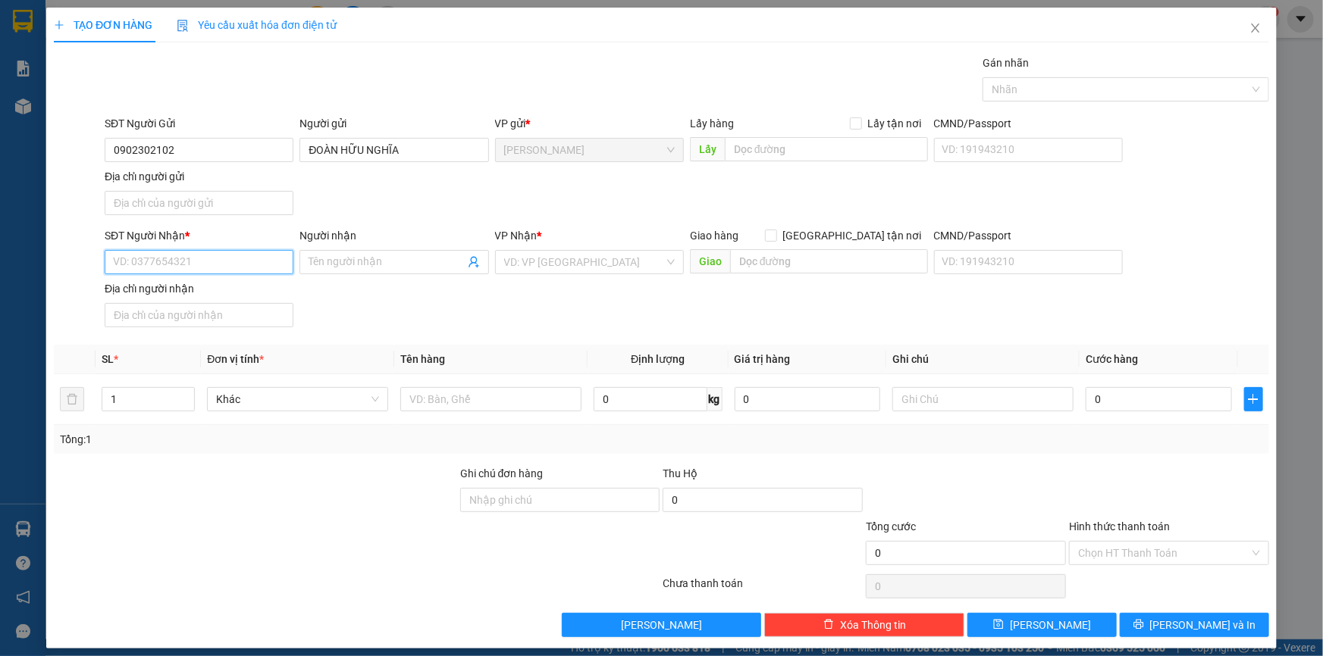
click at [152, 264] on input "SĐT Người Nhận *" at bounding box center [199, 262] width 189 height 24
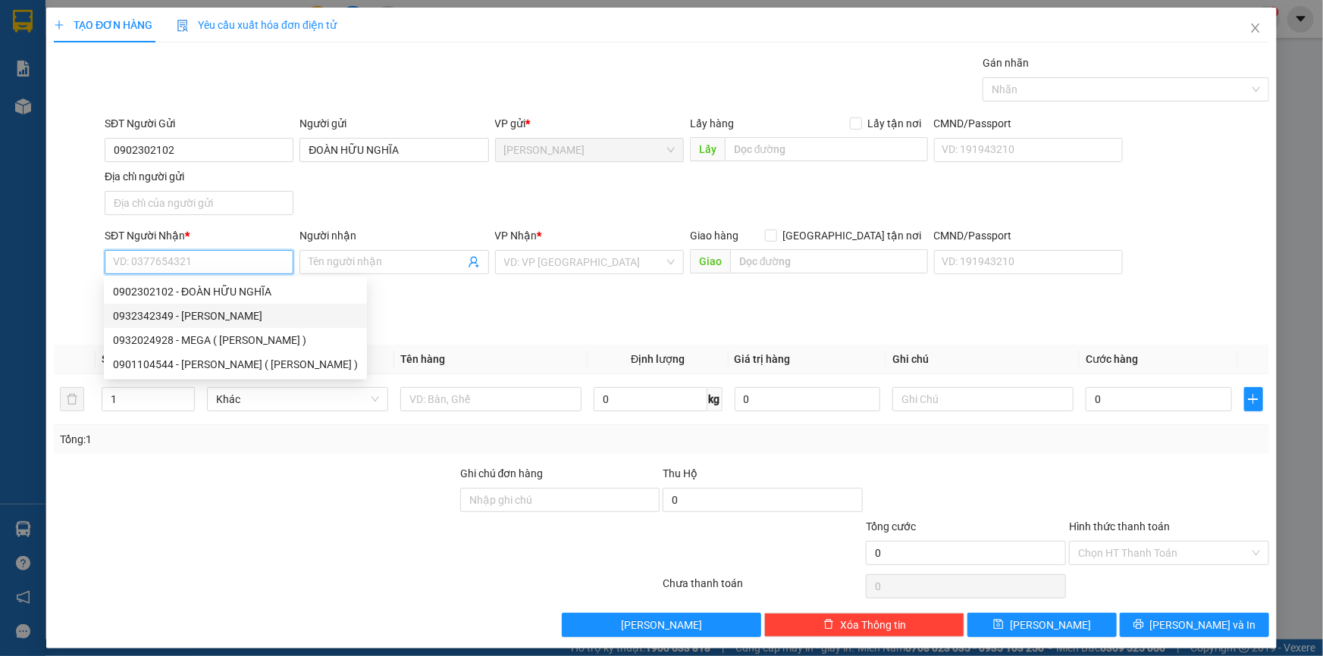
click at [217, 310] on div "0932342349 - [PERSON_NAME]" at bounding box center [235, 316] width 245 height 17
type input "0932342349"
type input "[PERSON_NAME]"
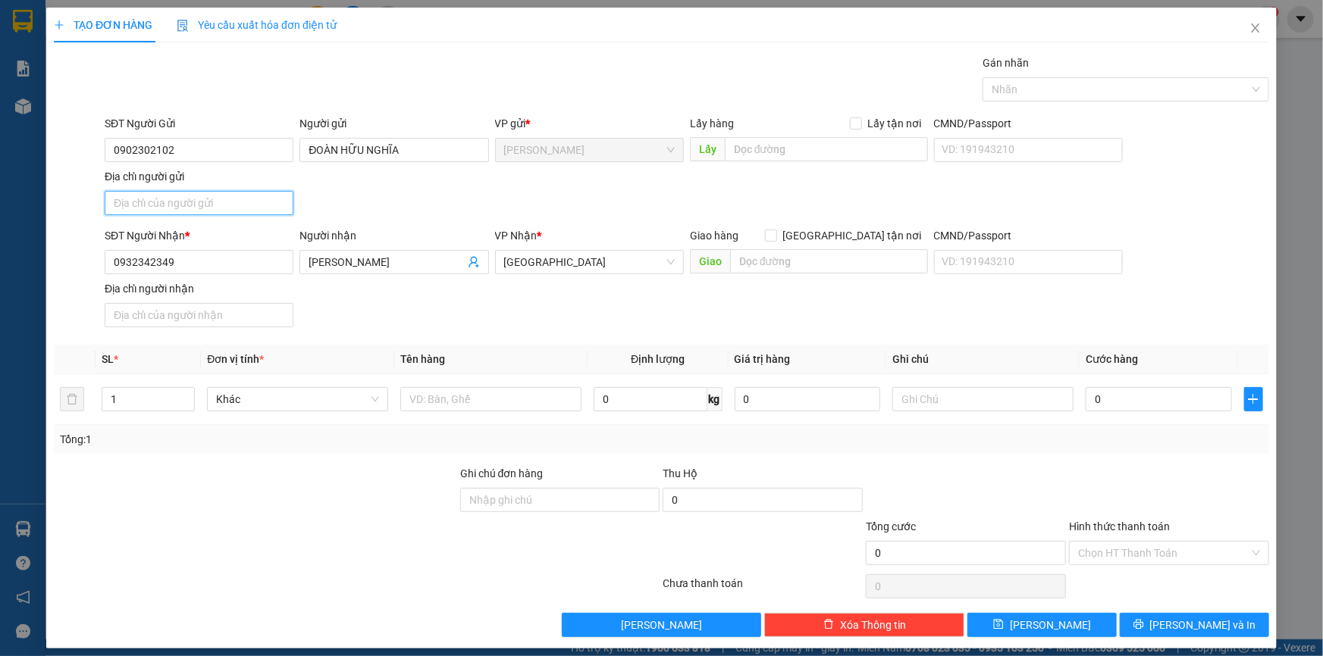
click at [221, 201] on input "Địa chỉ người gửi" at bounding box center [199, 203] width 189 height 24
type input "731 QL30 P MỸ NGÃI , [GEOGRAPHIC_DATA]"
click at [425, 397] on input "text" at bounding box center [490, 399] width 181 height 24
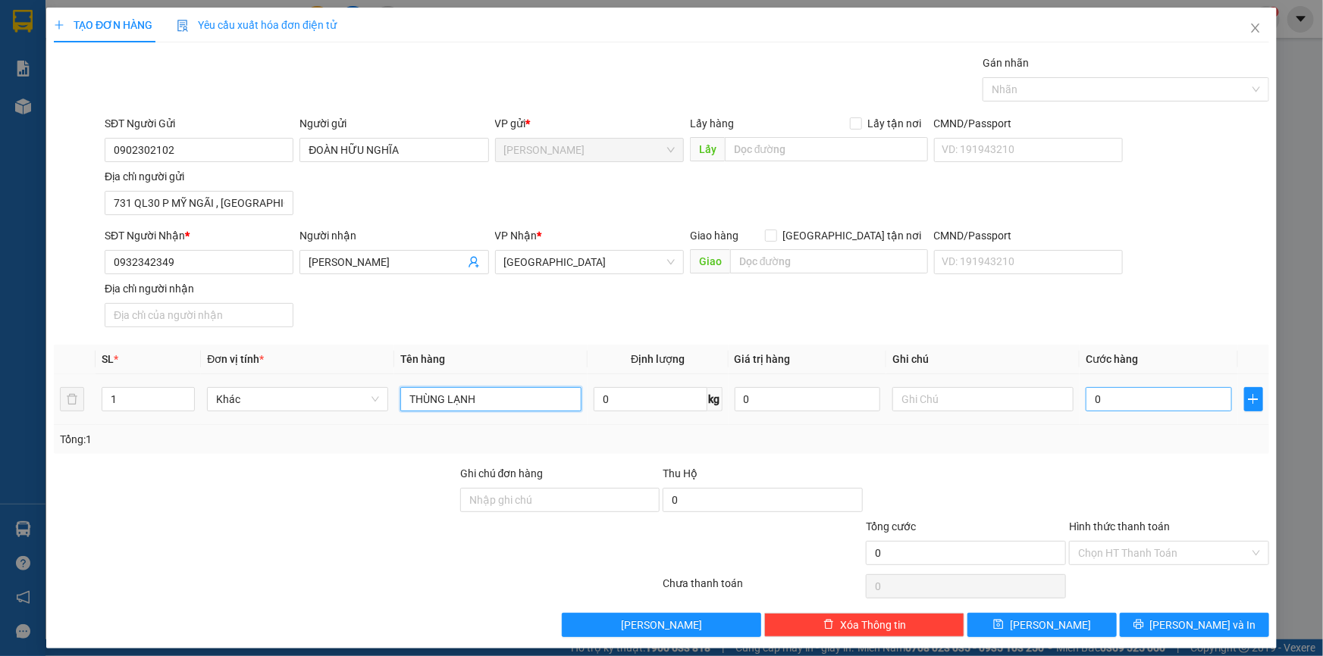
type input "THÙNG LẠNH"
click at [1167, 399] on input "0" at bounding box center [1159, 399] width 146 height 24
type input "3"
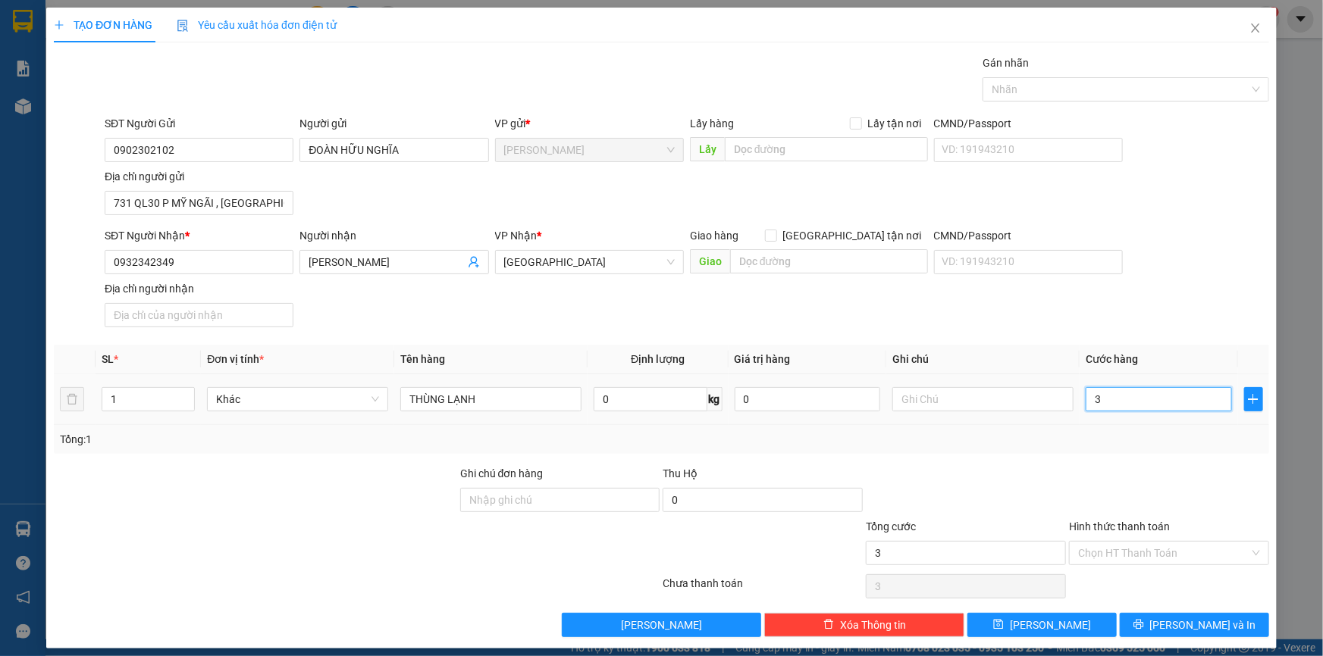
type input "30"
type input "30.000"
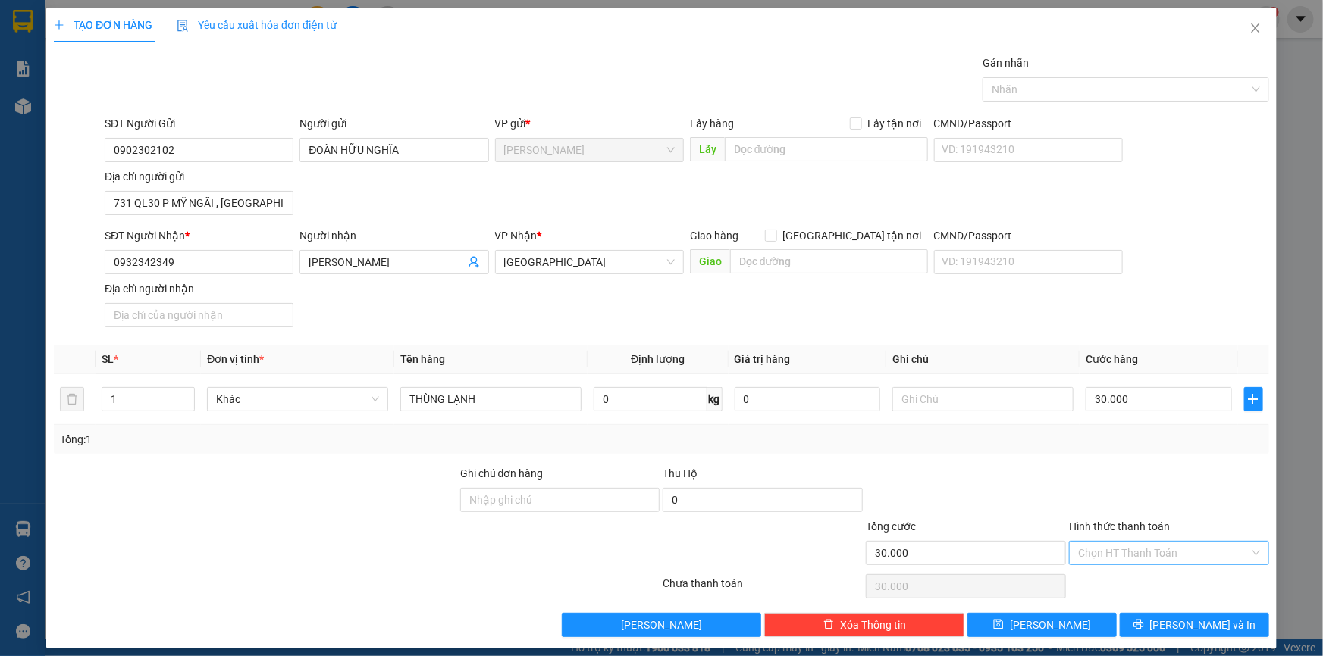
click at [1137, 550] on input "Hình thức thanh toán" at bounding box center [1163, 553] width 171 height 23
click at [1126, 584] on div "Tại văn phòng" at bounding box center [1160, 582] width 180 height 17
type input "0"
click at [1143, 623] on icon "printer" at bounding box center [1138, 625] width 10 height 10
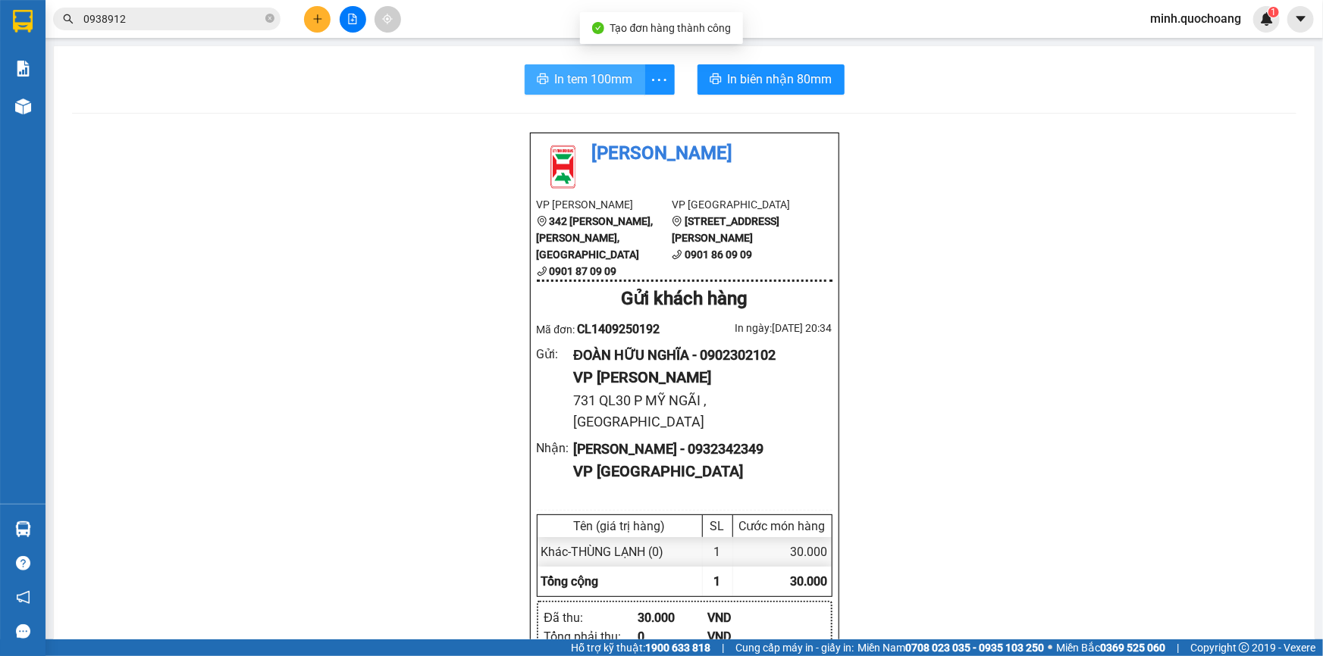
click at [591, 80] on span "In tem 100mm" at bounding box center [594, 79] width 78 height 19
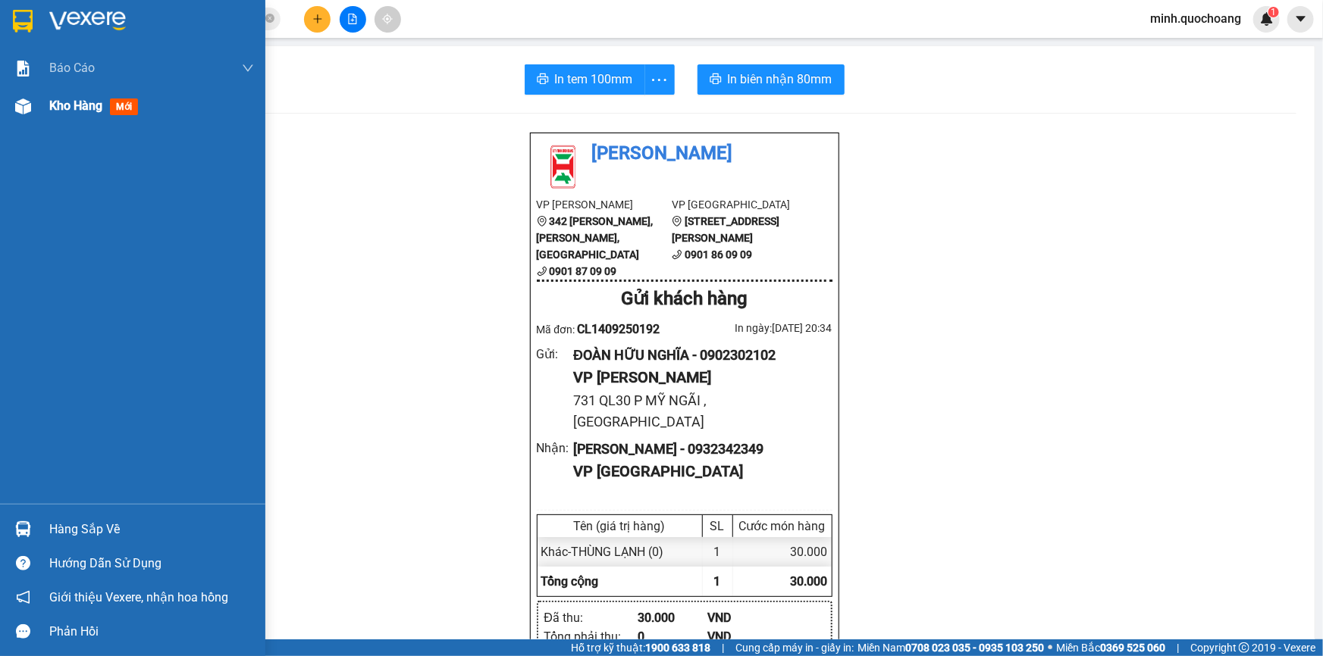
click at [48, 117] on div "Kho hàng mới" at bounding box center [132, 106] width 265 height 38
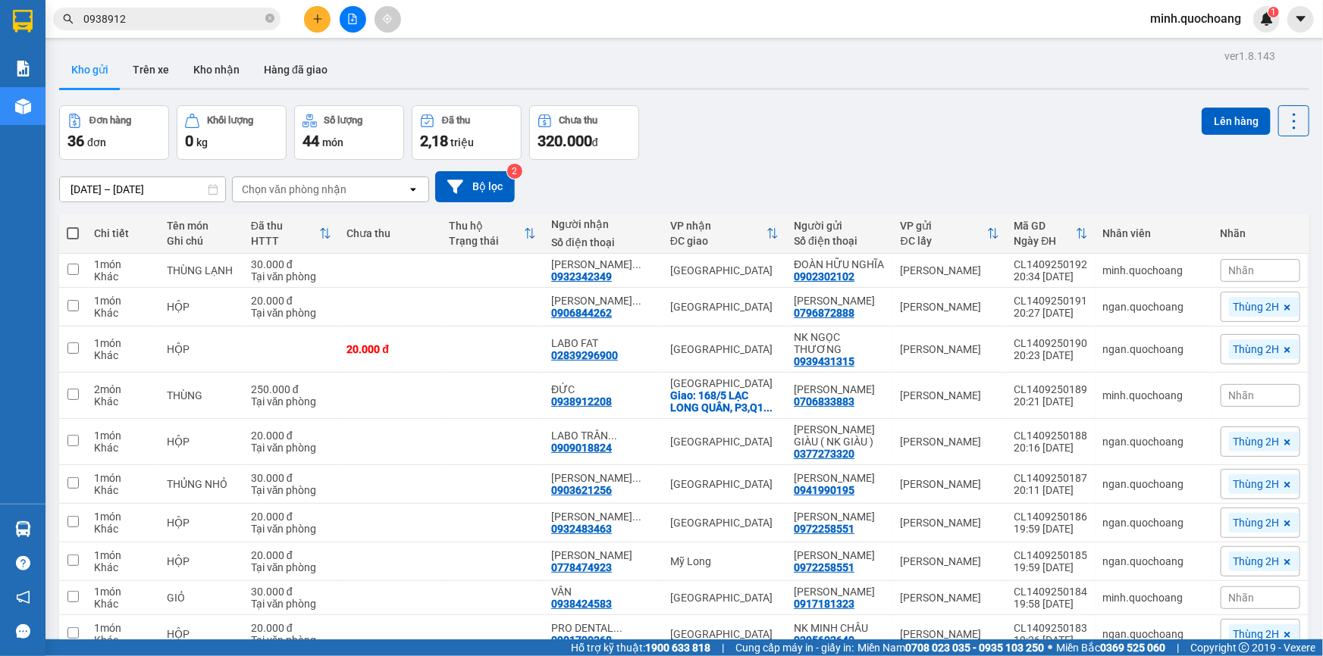
click at [318, 17] on icon "plus" at bounding box center [317, 19] width 11 height 11
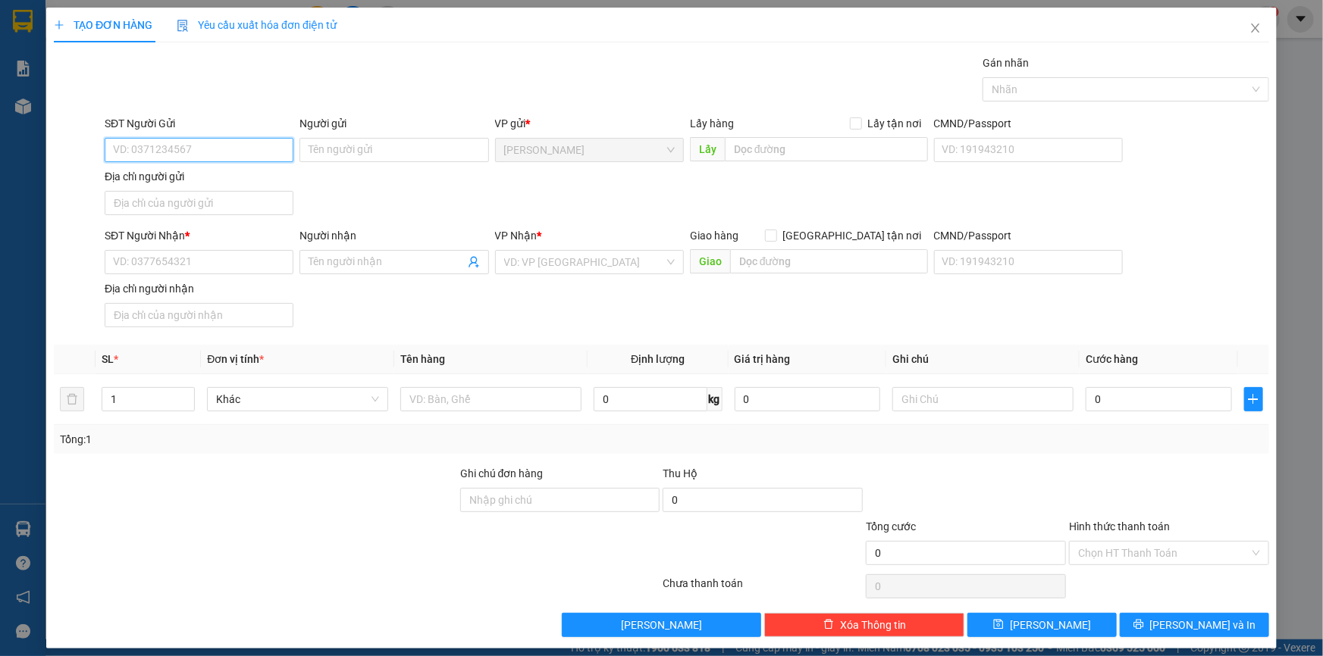
click at [159, 152] on input "SĐT Người Gửi" at bounding box center [199, 150] width 189 height 24
click at [209, 174] on div "0938338898 - [PERSON_NAME]" at bounding box center [197, 180] width 169 height 17
type input "0938338898"
type input "[PERSON_NAME]"
type input "0938338898"
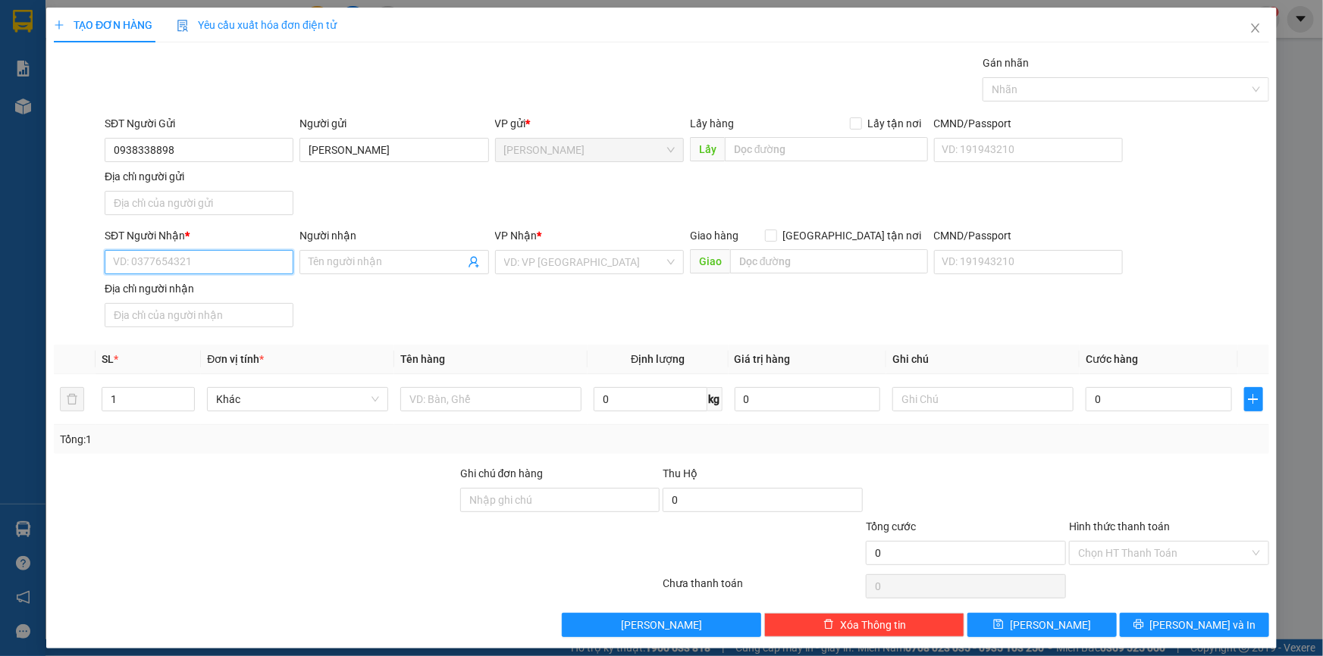
click at [241, 260] on input "SĐT Người Nhận *" at bounding box center [199, 262] width 189 height 24
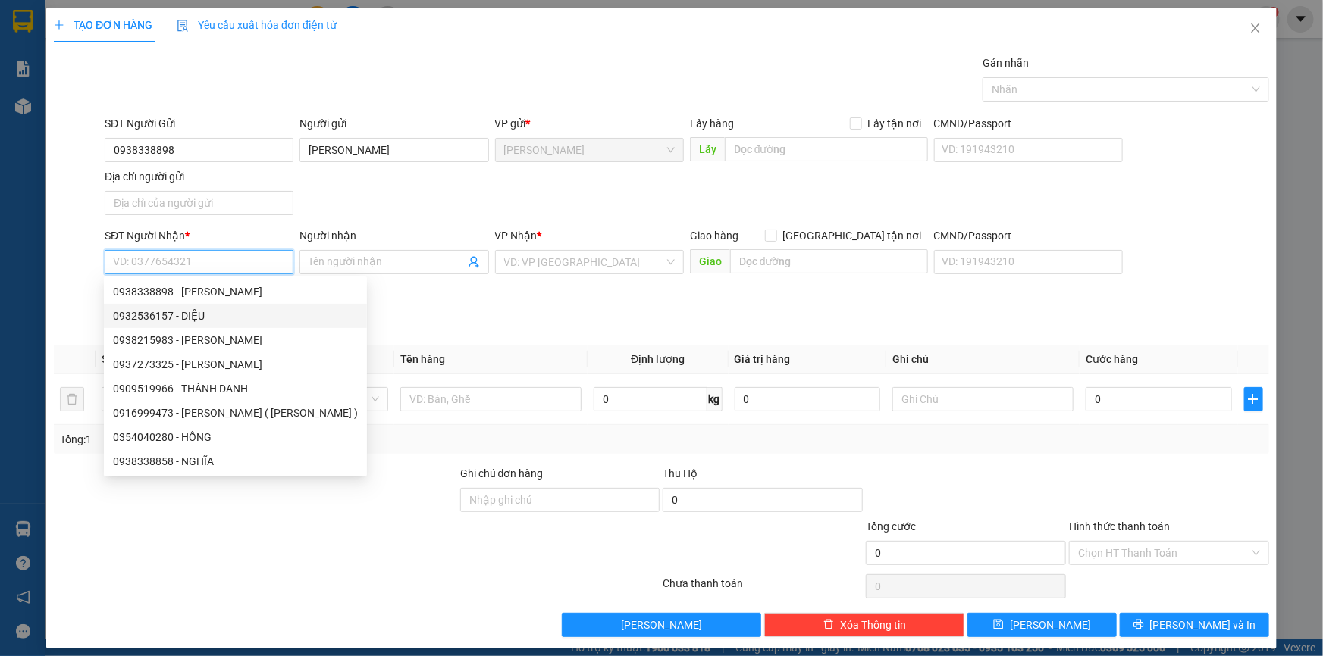
click at [223, 318] on div "0932536157 - DIỆU" at bounding box center [235, 316] width 245 height 17
type input "0932536157"
type input "DIỆU"
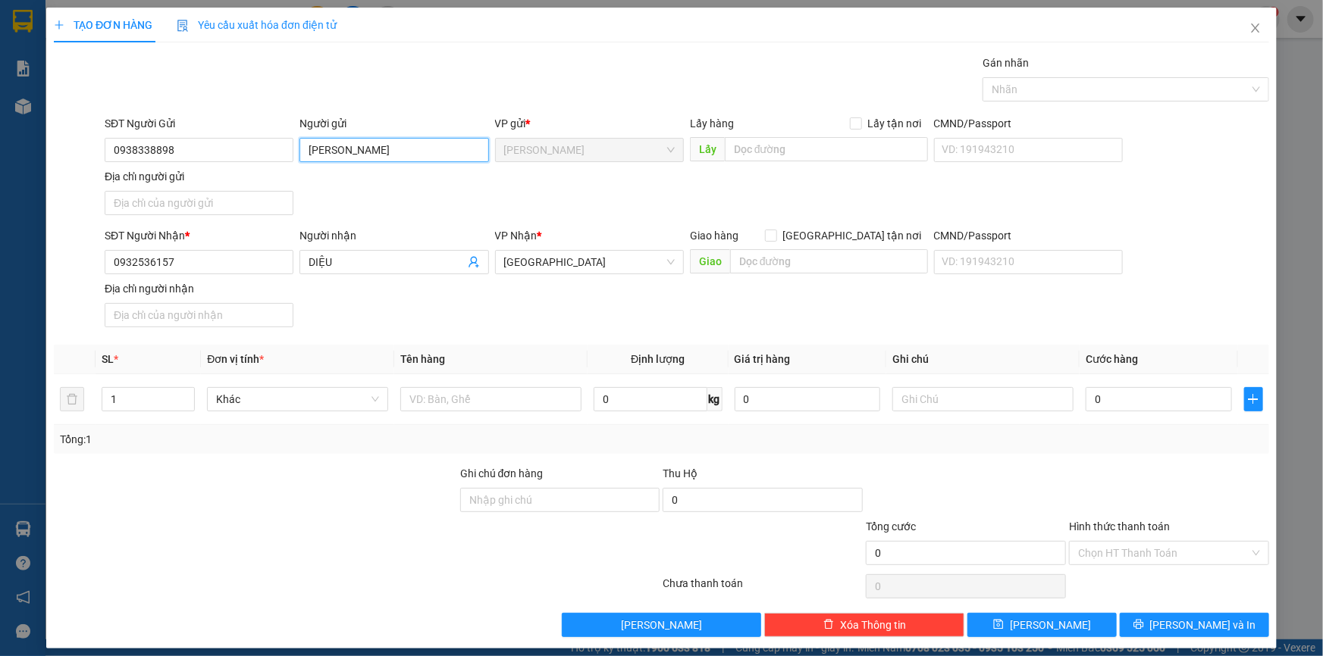
click at [364, 158] on input "[PERSON_NAME]" at bounding box center [393, 150] width 189 height 24
click at [172, 201] on input "Địa chỉ người gửi" at bounding box center [199, 203] width 189 height 24
paste input "CMT8 P CAO LÃNH ĐỒNG THÁP"
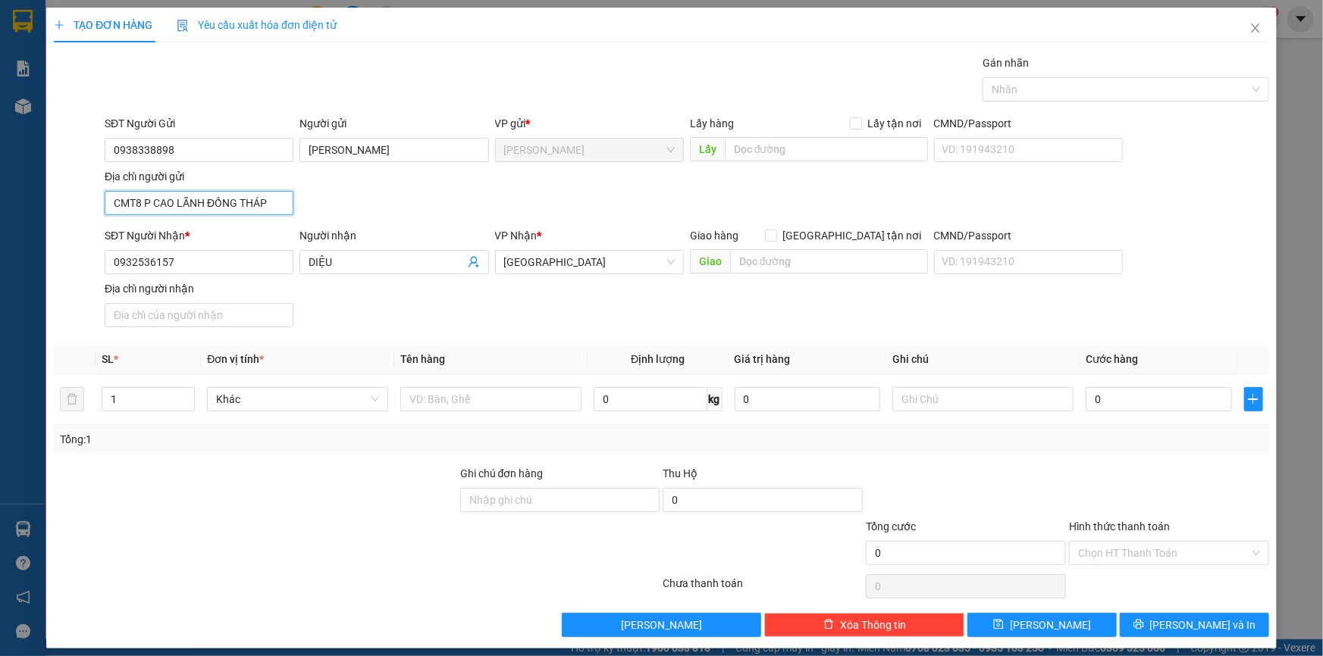
type input "CMT8 P CAO LÃNH ĐỒNG THÁP"
click at [422, 399] on input "text" at bounding box center [490, 399] width 181 height 24
type input "THÙNG LẠNH"
click at [1108, 389] on input "0" at bounding box center [1159, 399] width 146 height 24
type input "7"
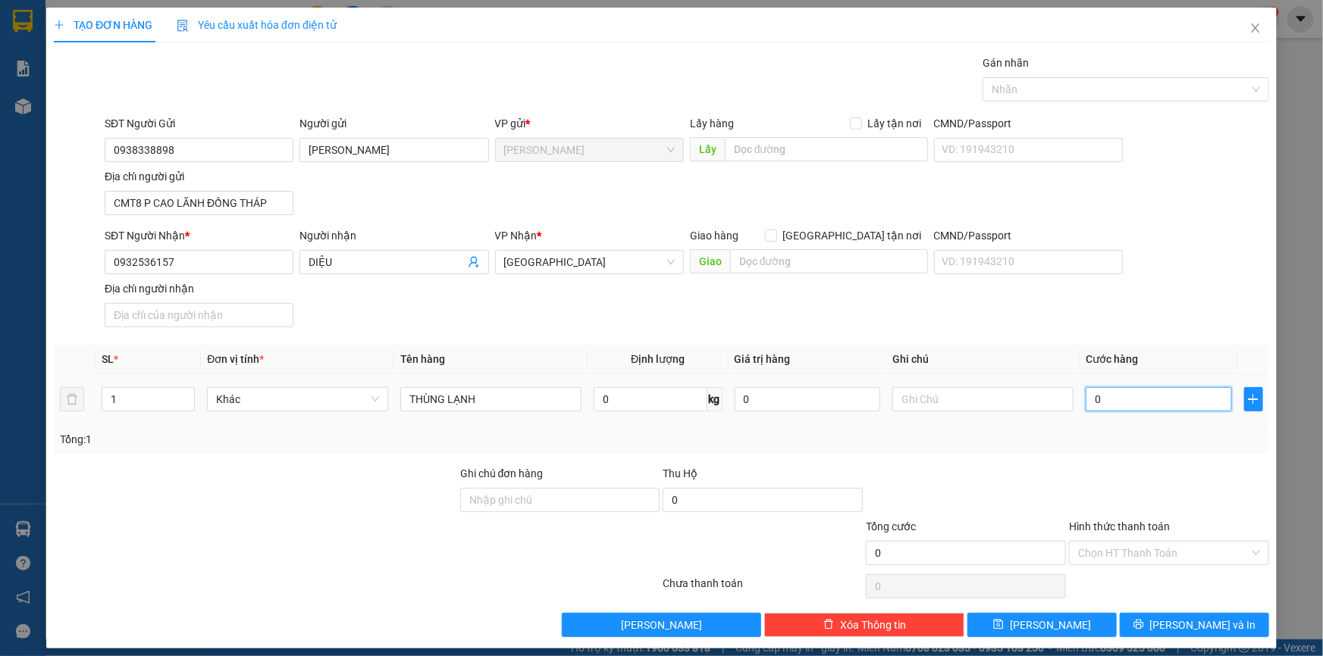
type input "7"
type input "70"
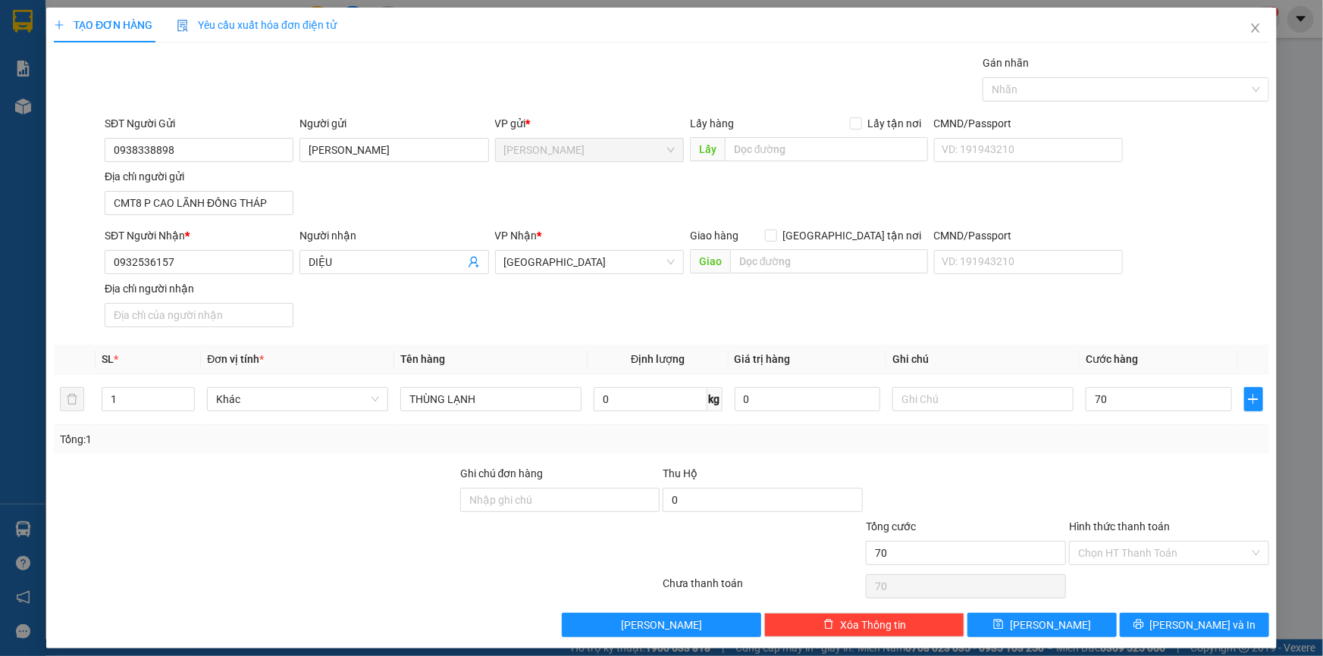
type input "70.000"
click at [1151, 481] on div at bounding box center [1168, 491] width 203 height 53
click at [1177, 631] on span "[PERSON_NAME] và In" at bounding box center [1203, 625] width 106 height 17
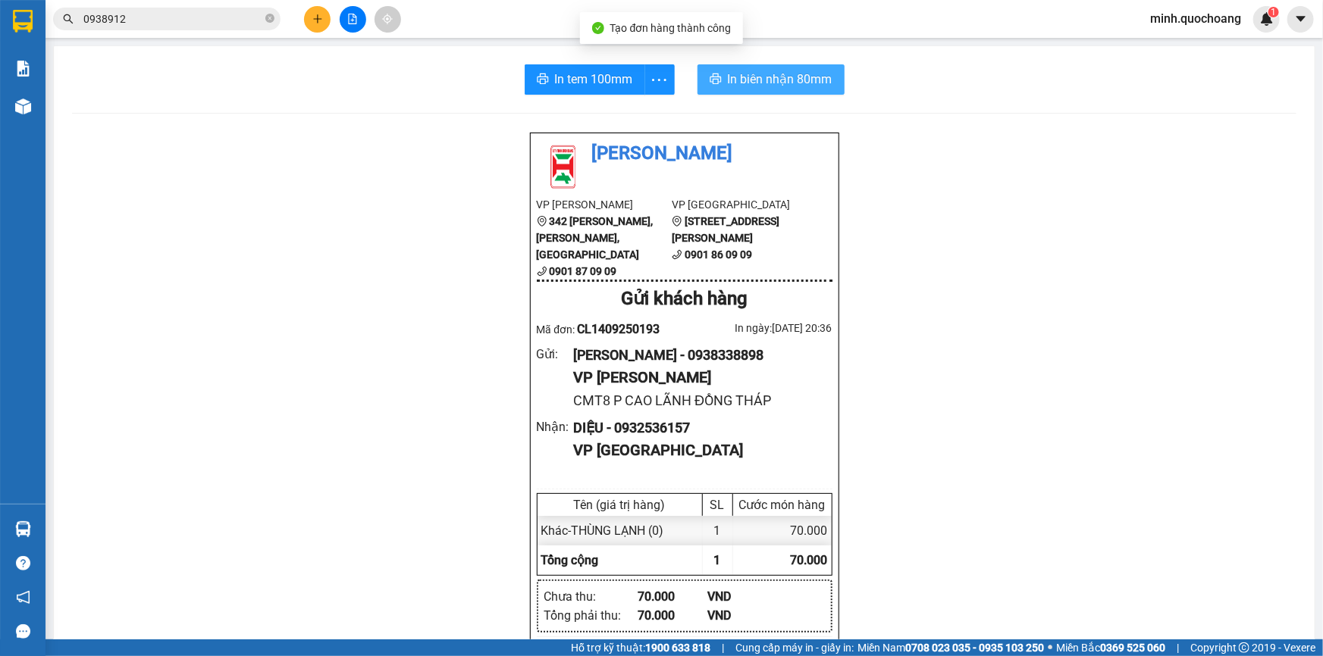
click at [768, 66] on button "In biên nhận 80mm" at bounding box center [770, 79] width 147 height 30
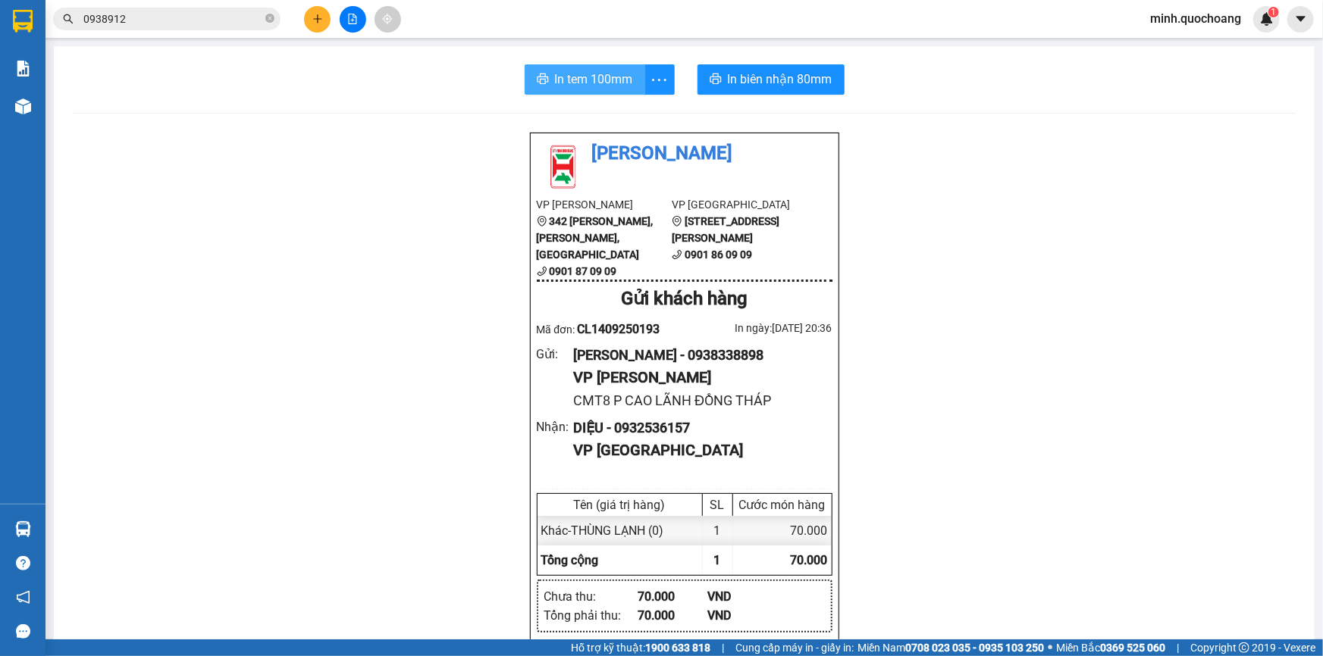
click at [619, 92] on button "In tem 100mm" at bounding box center [585, 79] width 121 height 30
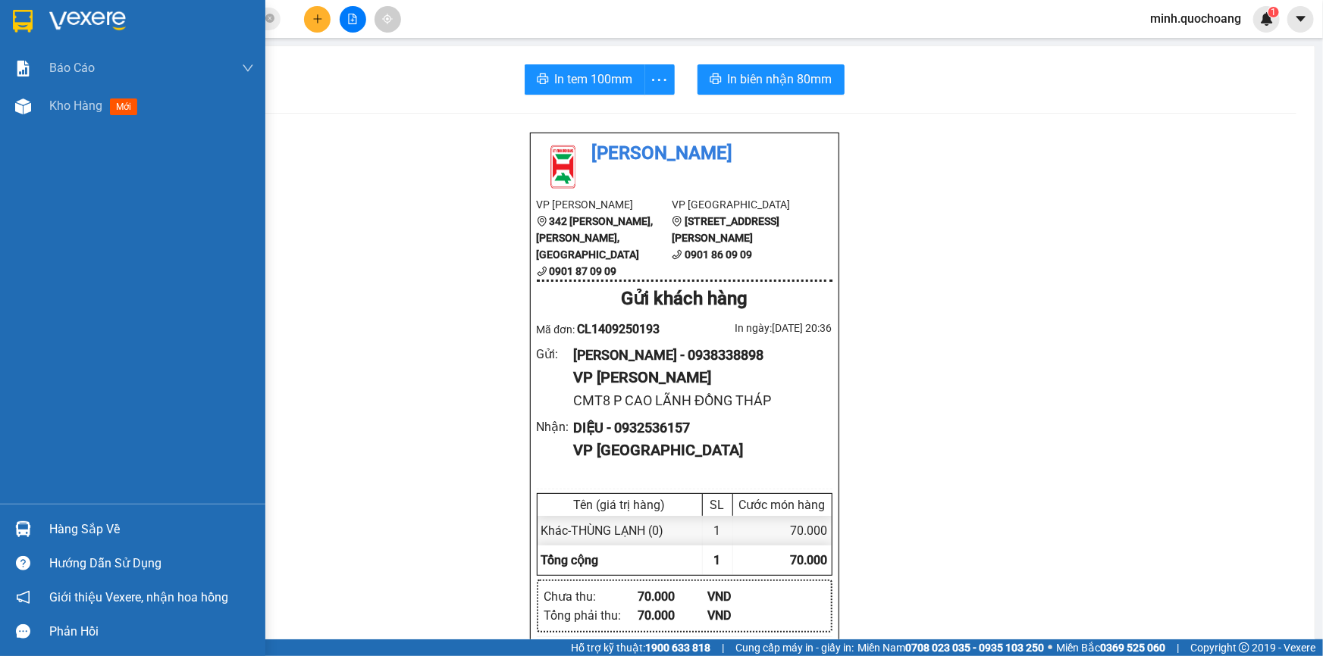
drag, startPoint x: 62, startPoint y: 527, endPoint x: 65, endPoint y: 519, distance: 8.2
click at [62, 526] on div "Hàng sắp về" at bounding box center [151, 530] width 205 height 23
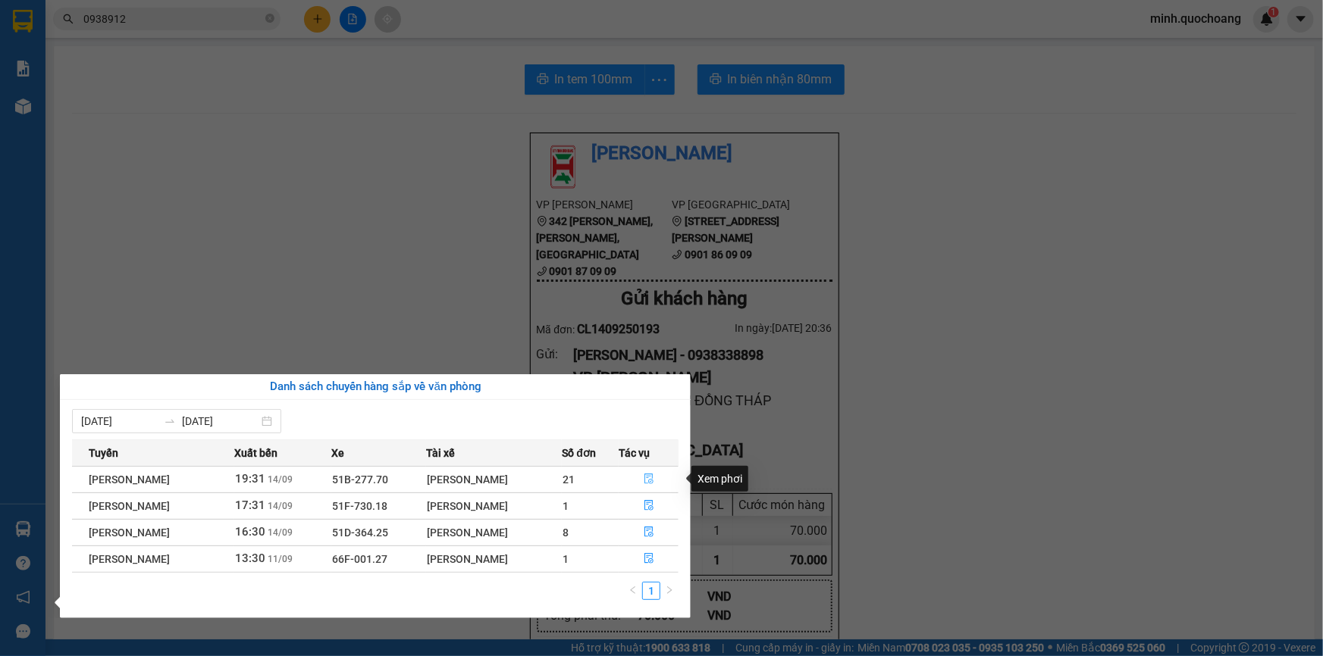
click at [650, 480] on icon "file-done" at bounding box center [649, 479] width 11 height 11
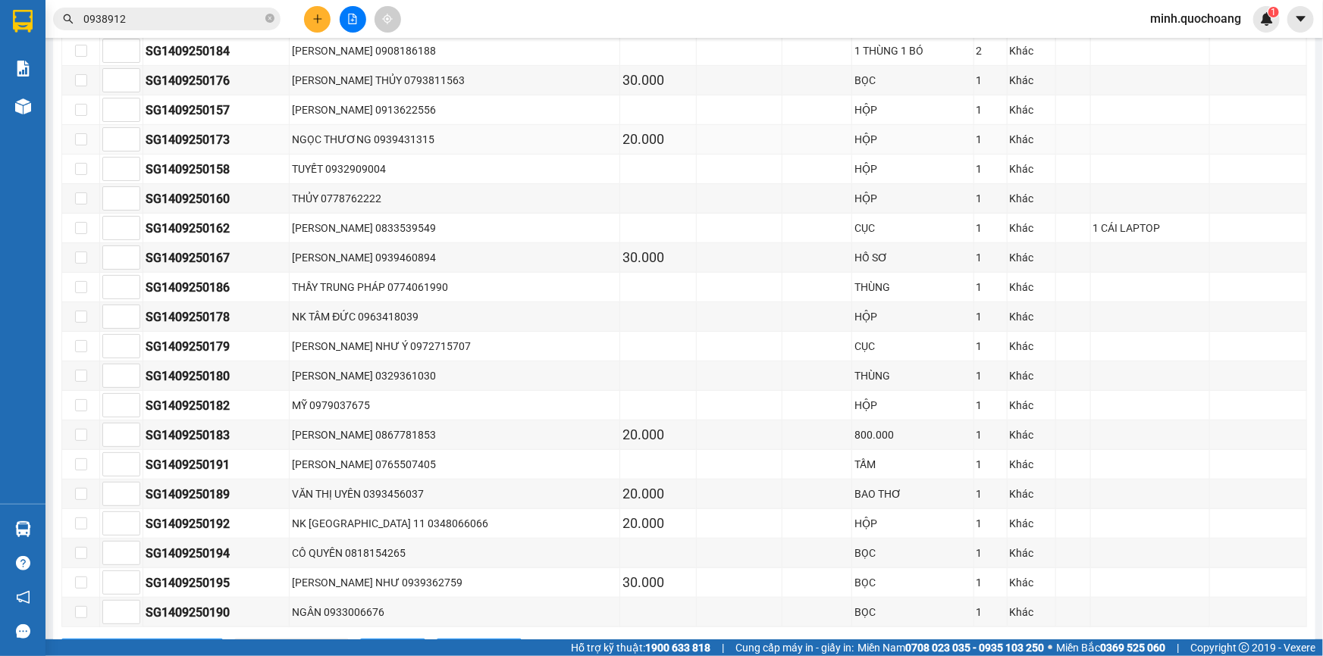
scroll to position [396, 0]
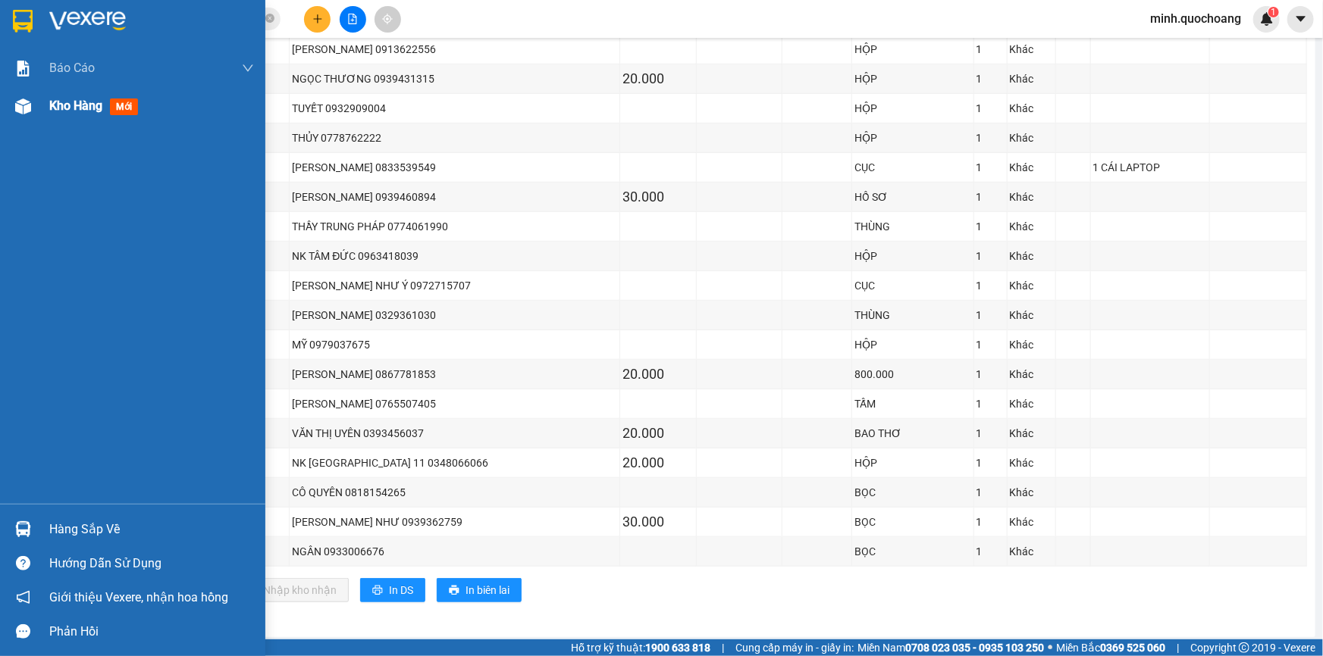
click at [30, 109] on img at bounding box center [23, 107] width 16 height 16
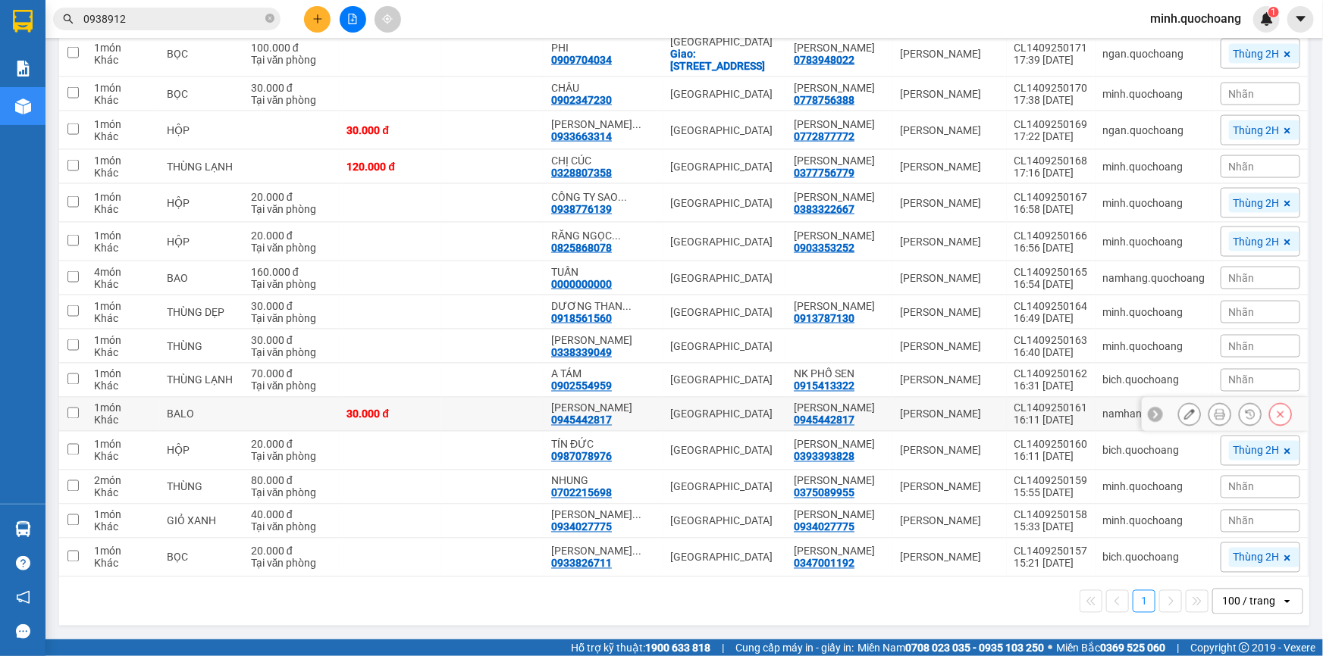
scroll to position [1232, 0]
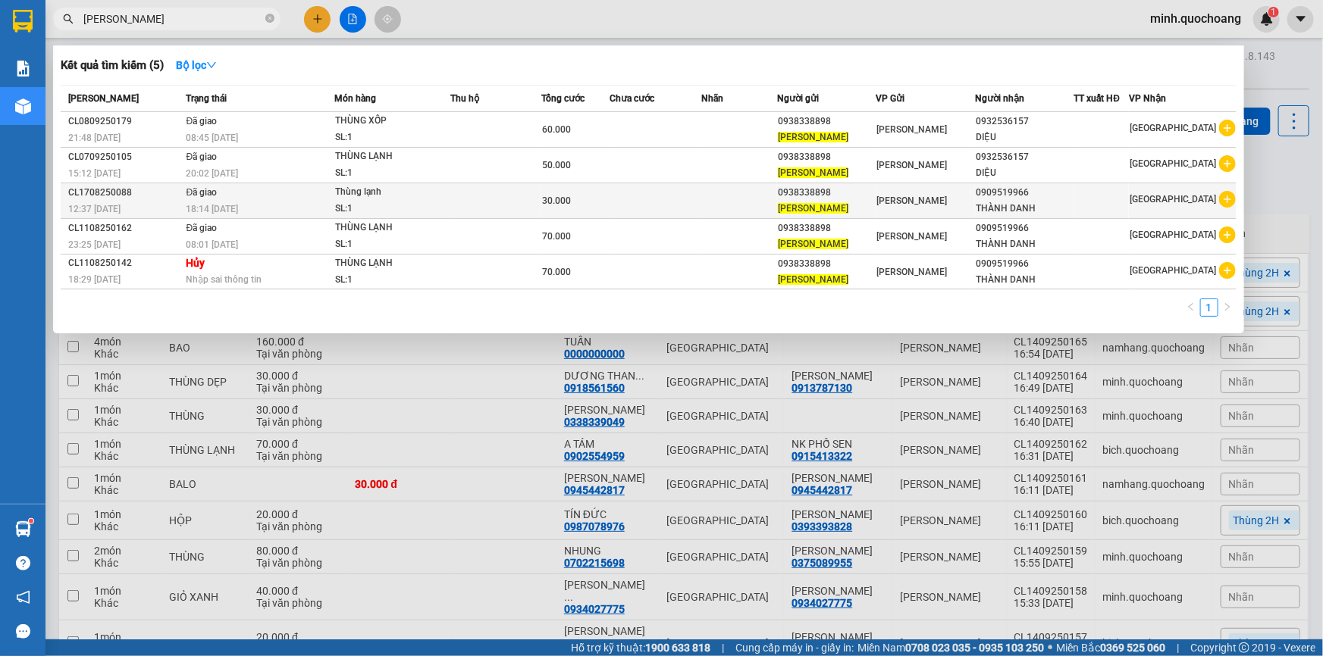
type input "[PERSON_NAME]"
click at [732, 209] on td at bounding box center [739, 201] width 76 height 36
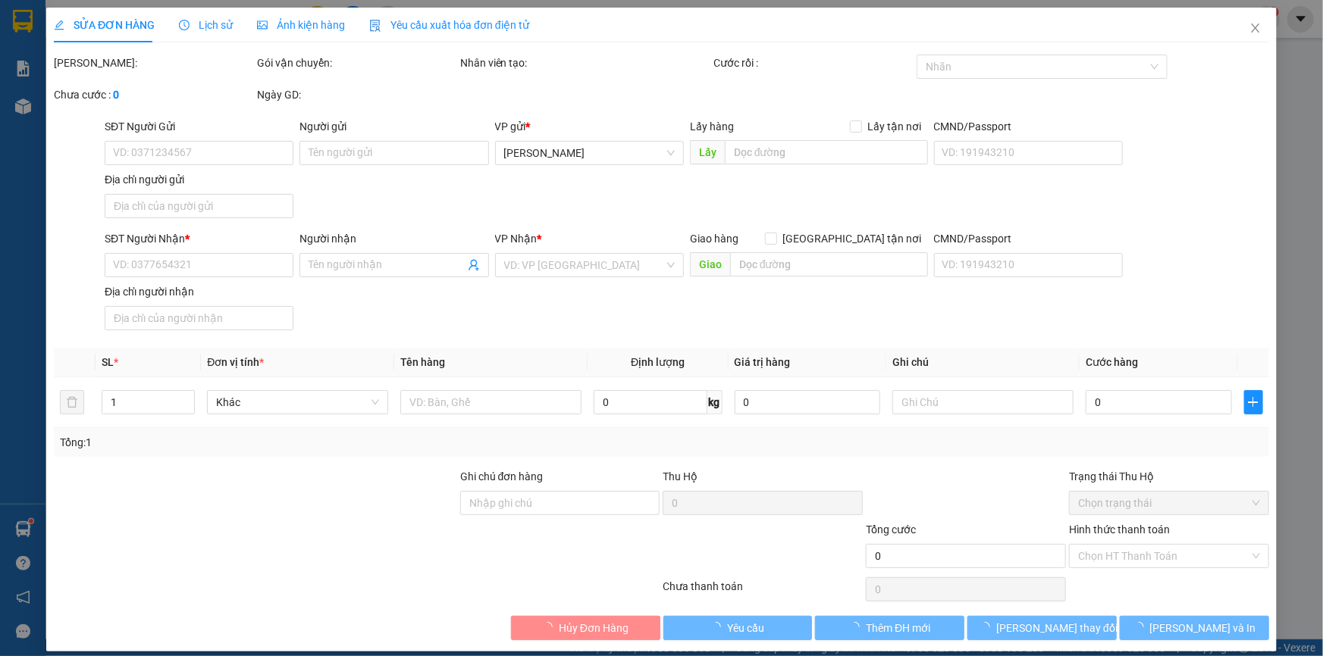
click at [443, 210] on div "SĐT Người Gửi VD: 0371234567 Người gửi Tên người gửi VP gửi * Cao Lãnh Lấy hàng…" at bounding box center [687, 171] width 1170 height 106
type input "0938338898"
type input "[PERSON_NAME]"
type input "CMT8 P CAO LÃNH ĐỒNG THÁP"
type input "0909519966"
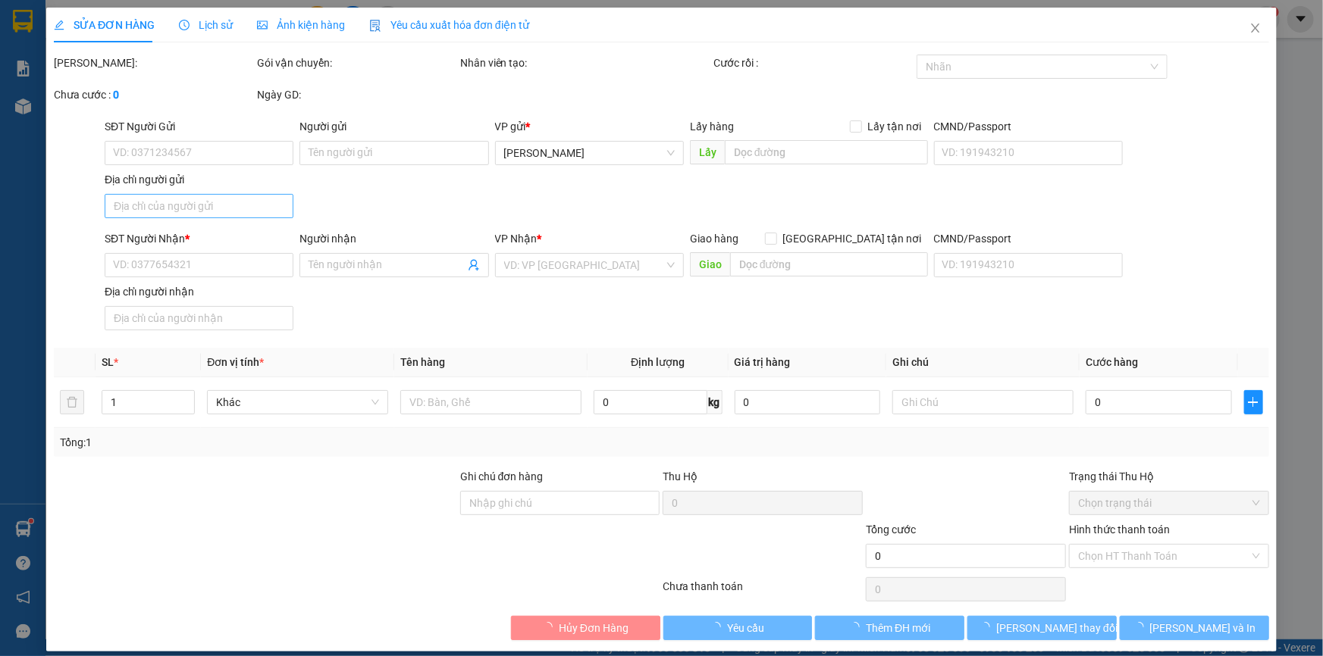
type input "THÀNH DANH"
type input "30.000"
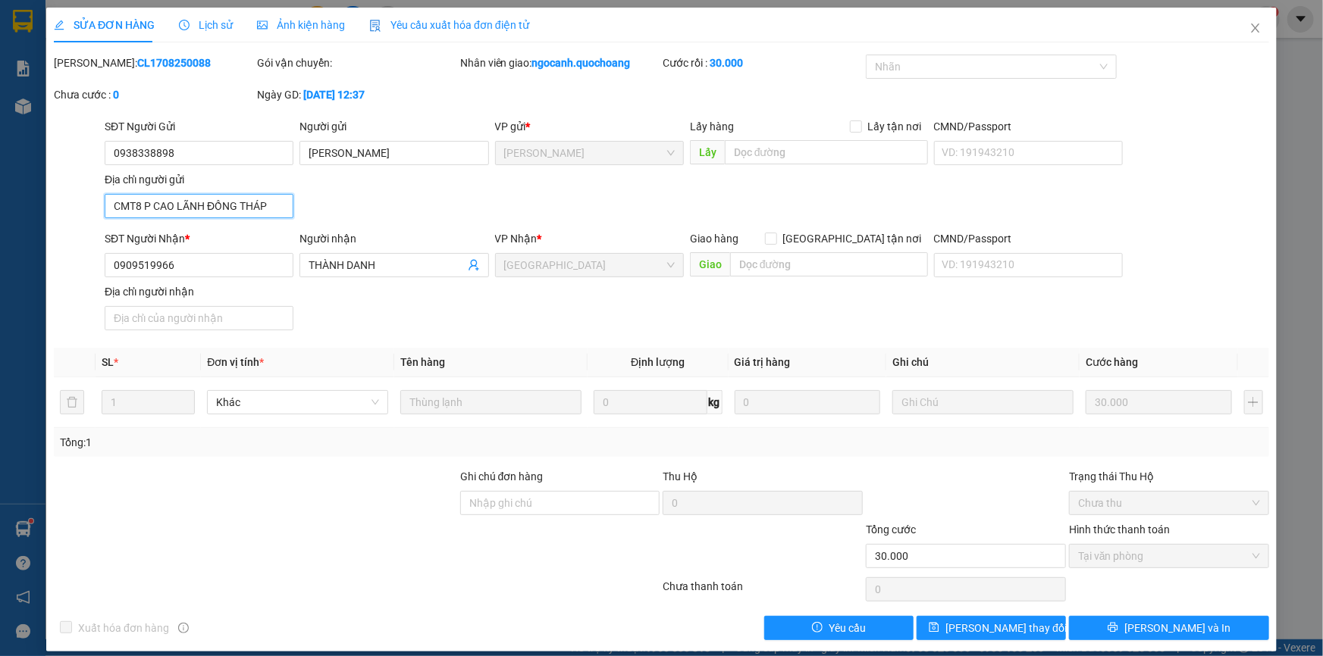
click at [249, 210] on input "CMT8 P CAO LÃNH ĐỒNG THÁP" at bounding box center [199, 206] width 189 height 24
click at [1254, 23] on span "Close" at bounding box center [1255, 29] width 42 height 42
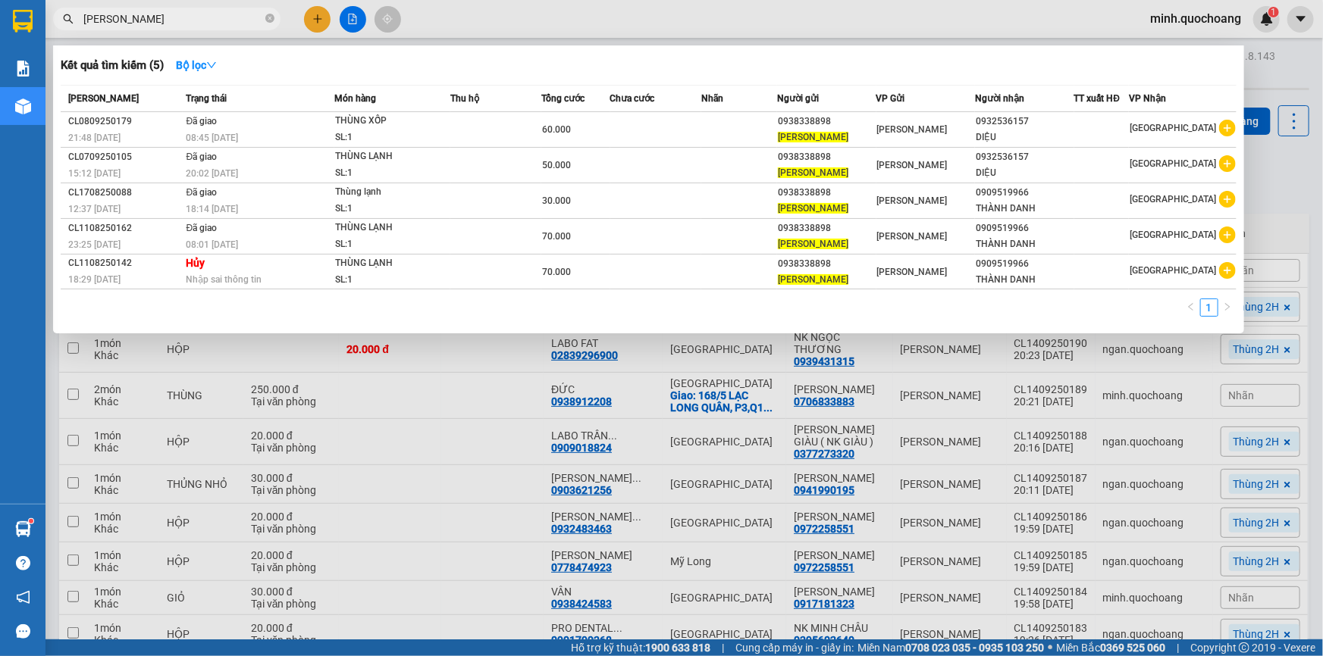
click at [205, 14] on input "[PERSON_NAME]" at bounding box center [172, 19] width 179 height 17
